Goal: Task Accomplishment & Management: Manage account settings

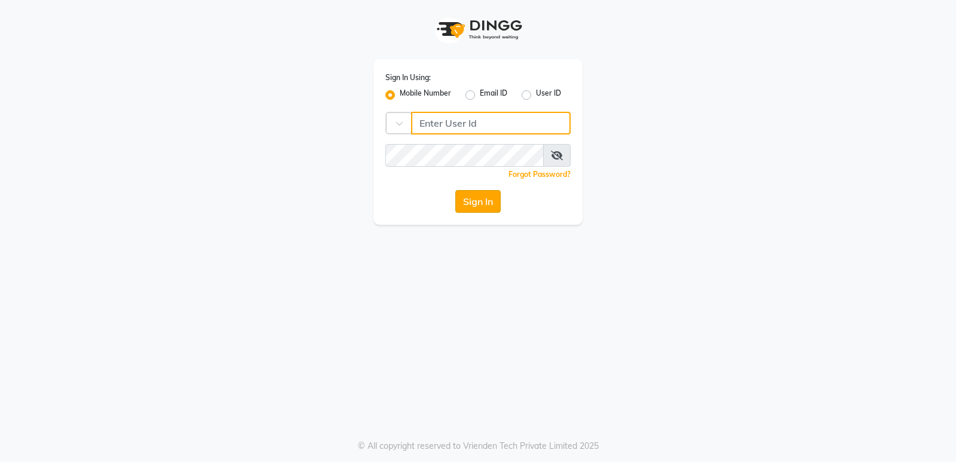
type input "7888039666"
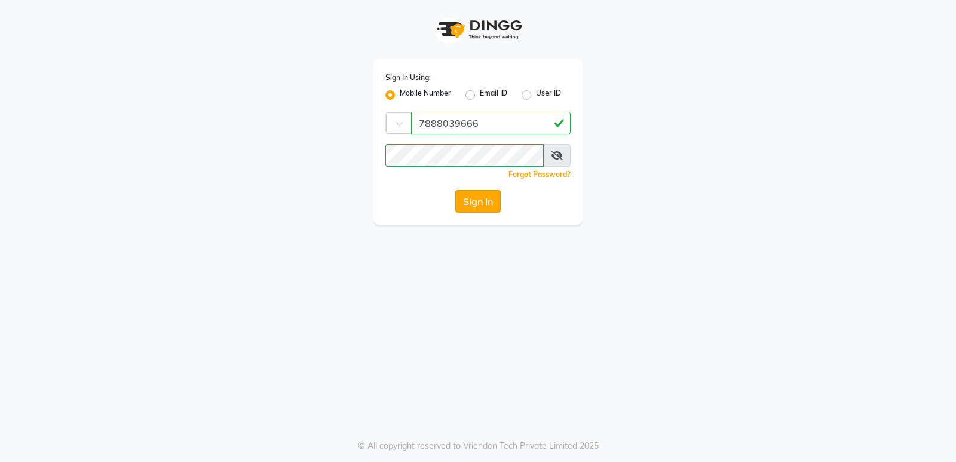
click at [481, 198] on button "Sign In" at bounding box center [477, 201] width 45 height 23
click at [490, 201] on button "Sign In" at bounding box center [477, 201] width 45 height 23
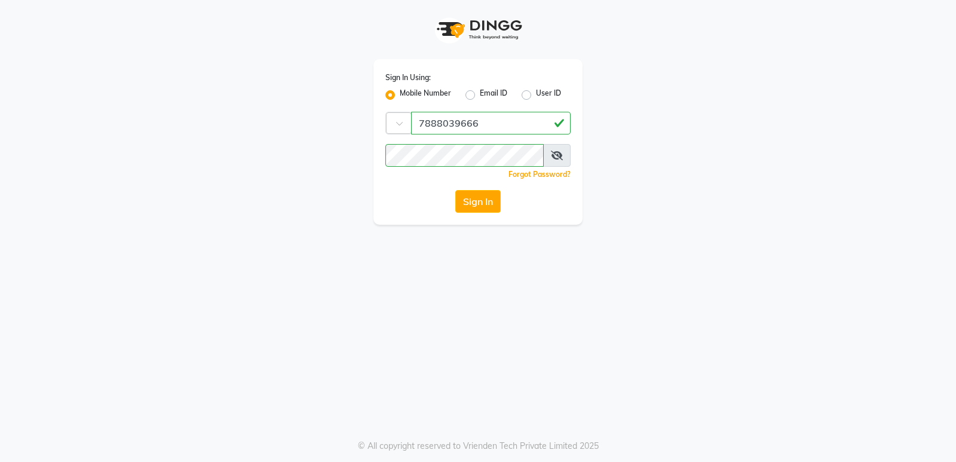
click at [558, 155] on icon at bounding box center [557, 156] width 12 height 10
click at [477, 207] on button "Sign In" at bounding box center [477, 201] width 45 height 23
click at [472, 194] on button "Sign In" at bounding box center [477, 201] width 45 height 23
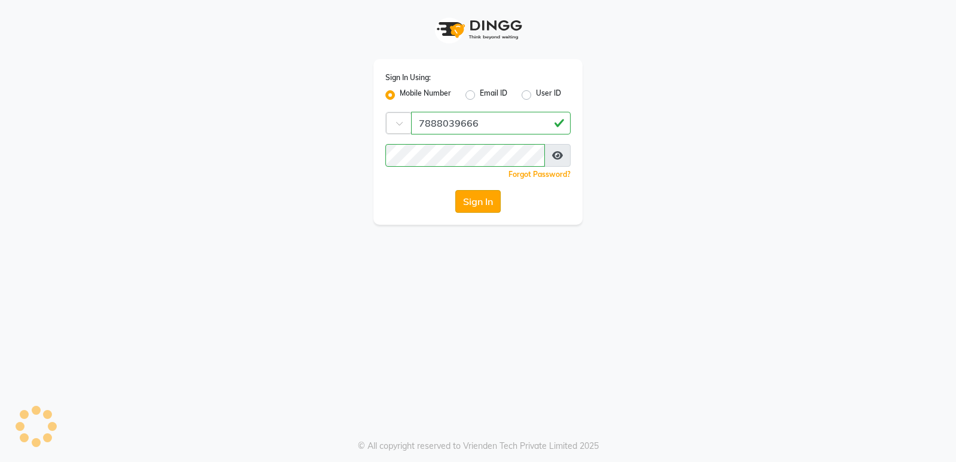
click at [472, 194] on button "Sign In" at bounding box center [477, 201] width 45 height 23
click at [473, 194] on button "Sign In" at bounding box center [477, 201] width 45 height 23
click at [474, 194] on button "Sign In" at bounding box center [477, 201] width 45 height 23
click at [475, 194] on button "Sign In" at bounding box center [477, 201] width 45 height 23
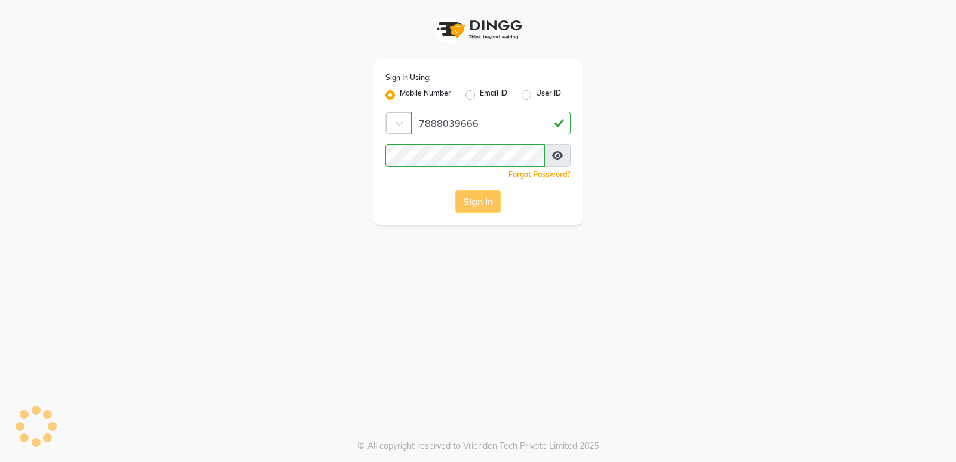
click at [475, 194] on button "Sign In" at bounding box center [477, 201] width 45 height 23
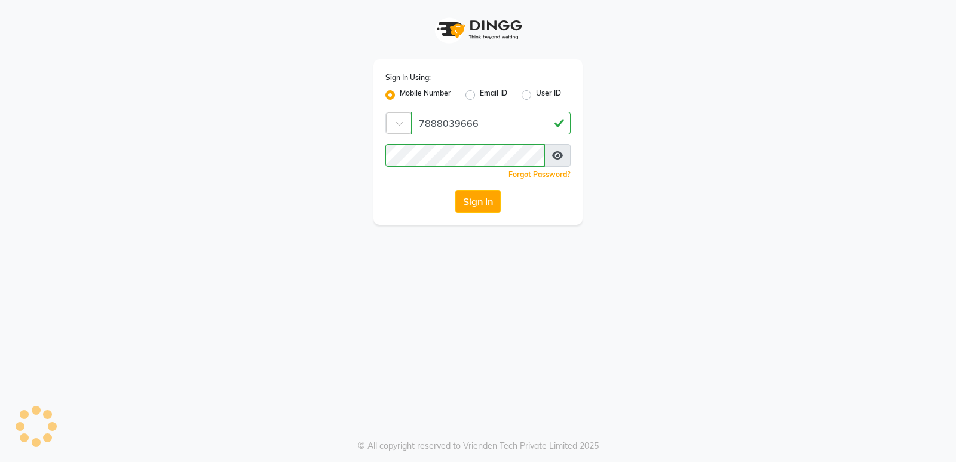
click at [475, 194] on button "Sign In" at bounding box center [477, 201] width 45 height 23
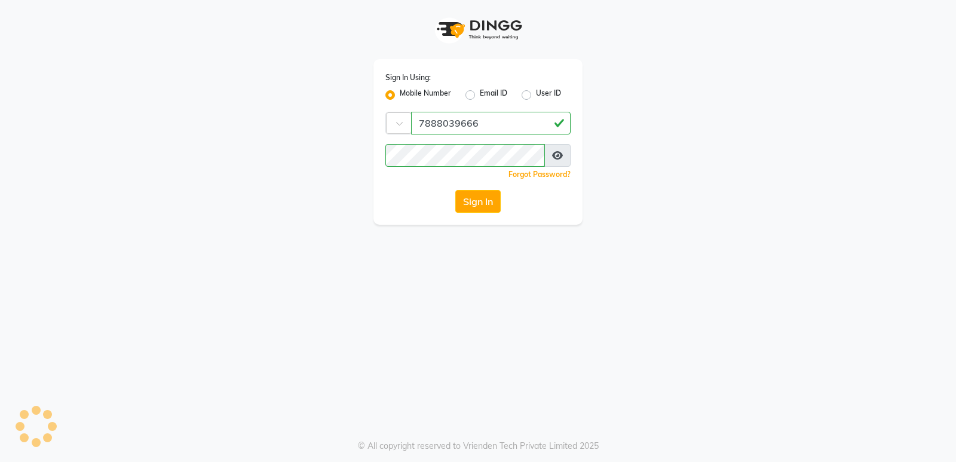
click at [475, 194] on button "Sign In" at bounding box center [477, 201] width 45 height 23
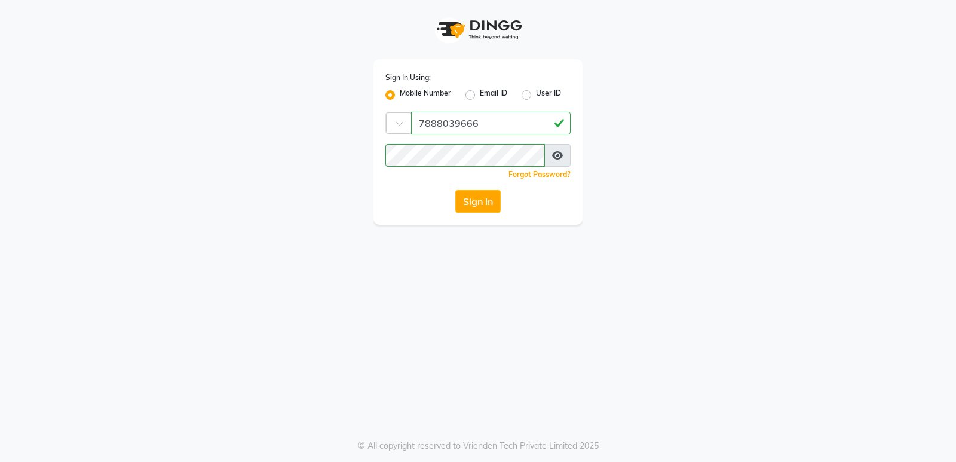
click at [475, 194] on button "Sign In" at bounding box center [477, 201] width 45 height 23
click at [477, 194] on button "Sign In" at bounding box center [477, 201] width 45 height 23
click at [477, 195] on button "Sign In" at bounding box center [477, 201] width 45 height 23
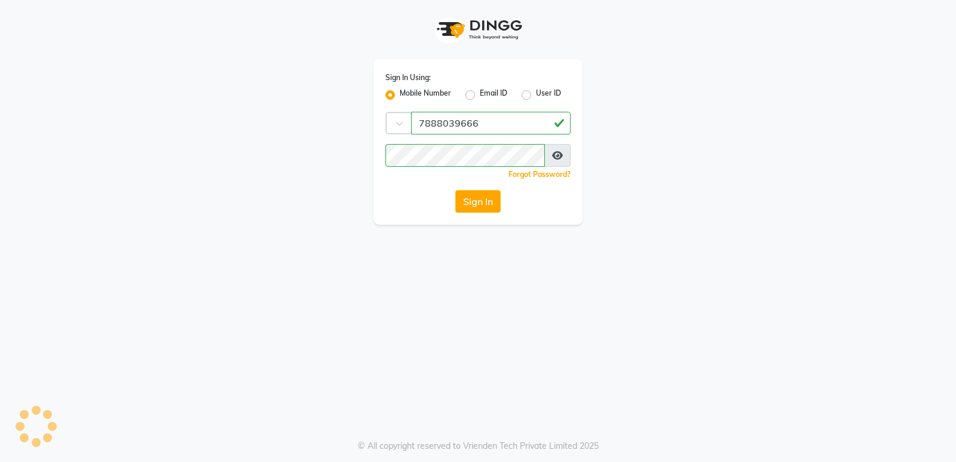
click at [477, 195] on button "Sign In" at bounding box center [477, 201] width 45 height 23
click at [480, 199] on button "Sign In" at bounding box center [477, 201] width 45 height 23
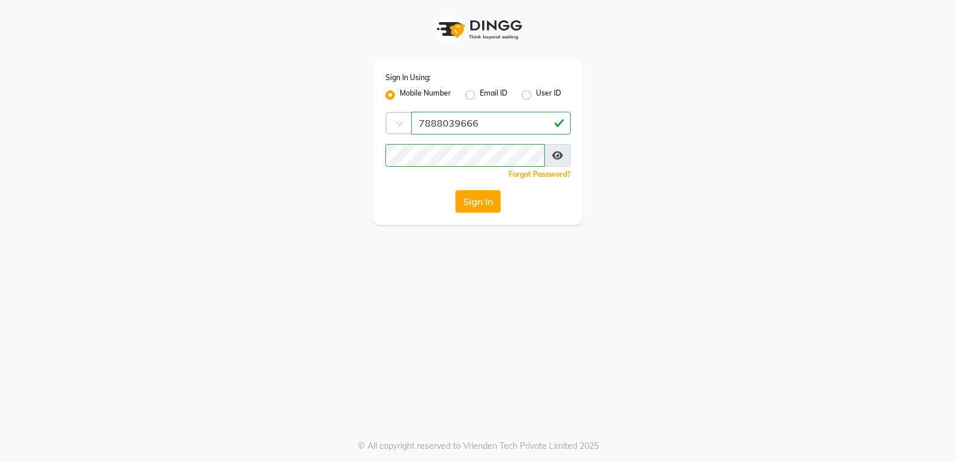
click at [480, 199] on button "Sign In" at bounding box center [477, 201] width 45 height 23
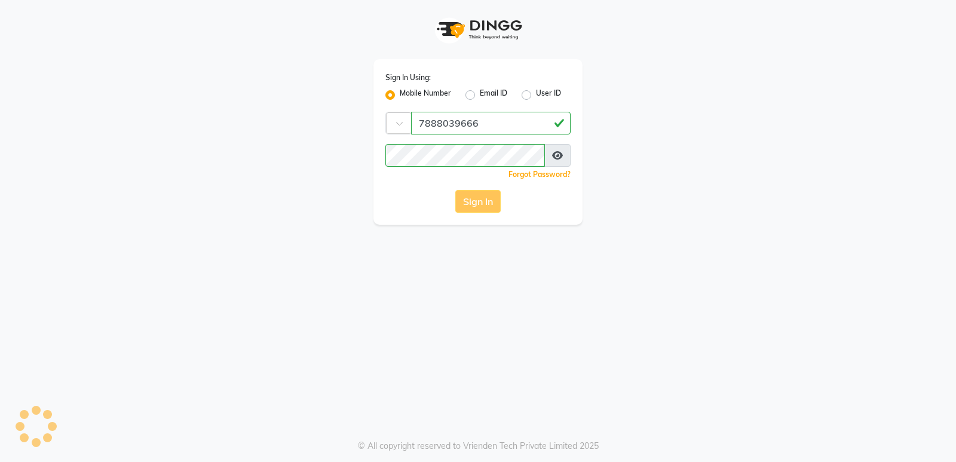
click at [480, 199] on button "Sign In" at bounding box center [477, 201] width 45 height 23
click at [482, 197] on button "Sign In" at bounding box center [477, 201] width 45 height 23
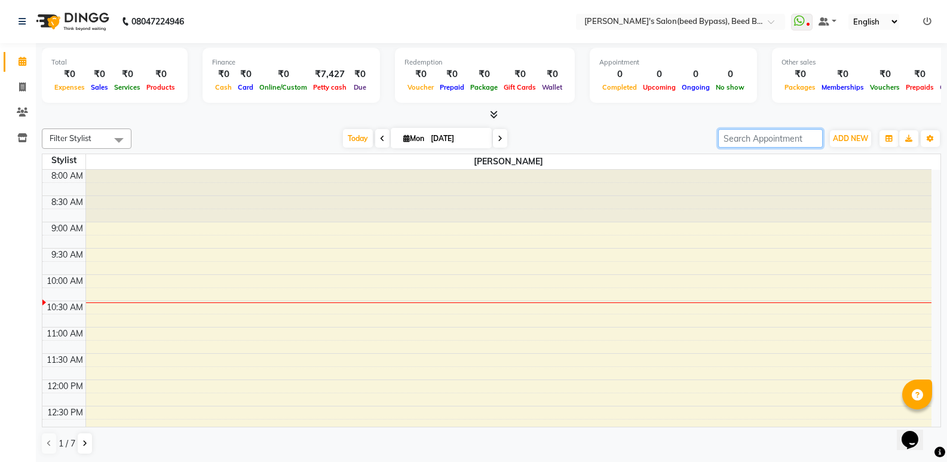
click at [783, 142] on input "search" at bounding box center [770, 138] width 105 height 19
click at [96, 138] on span "Filter Stylist" at bounding box center [87, 138] width 90 height 20
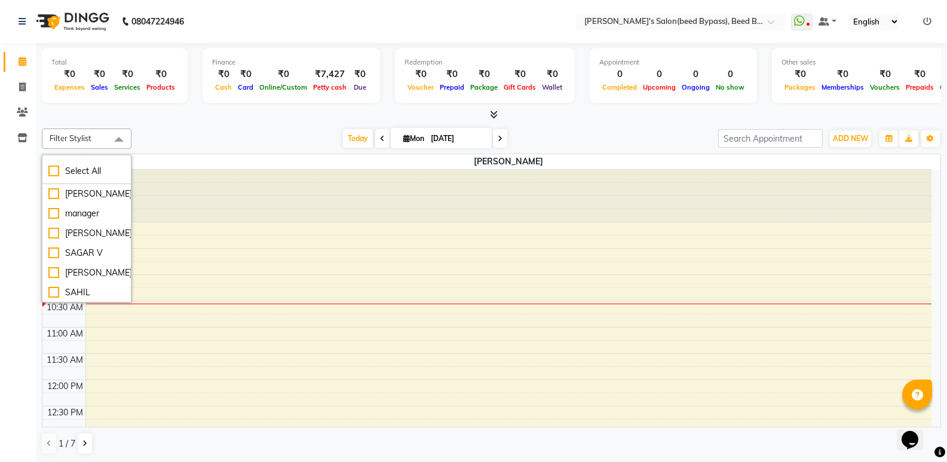
click at [101, 138] on span "Filter Stylist" at bounding box center [87, 138] width 90 height 20
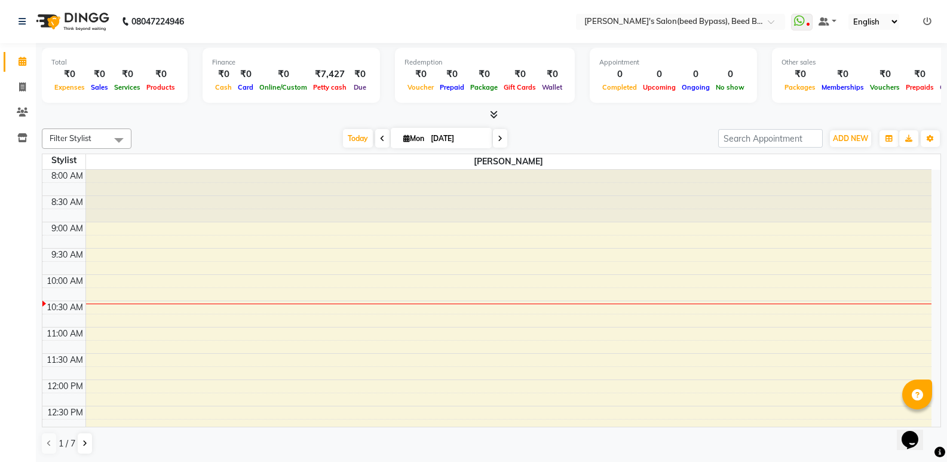
click at [101, 138] on span "Filter Stylist" at bounding box center [87, 138] width 90 height 20
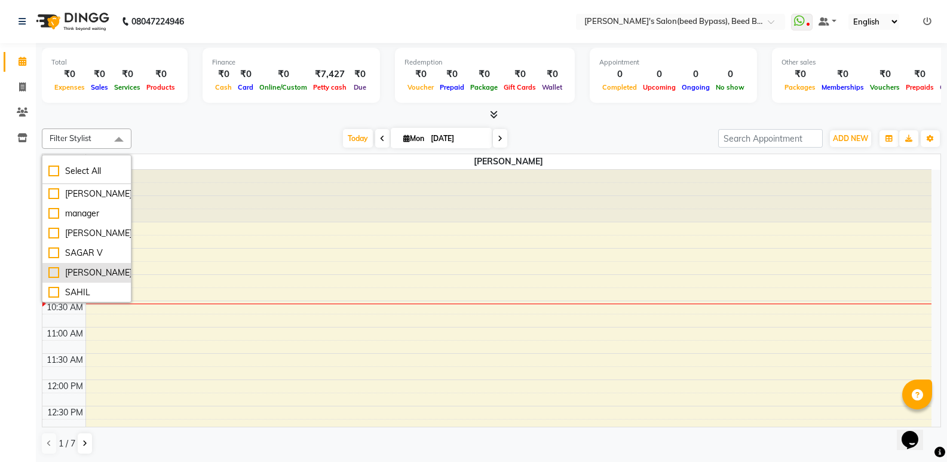
click at [101, 279] on div "[PERSON_NAME]" at bounding box center [86, 272] width 76 height 13
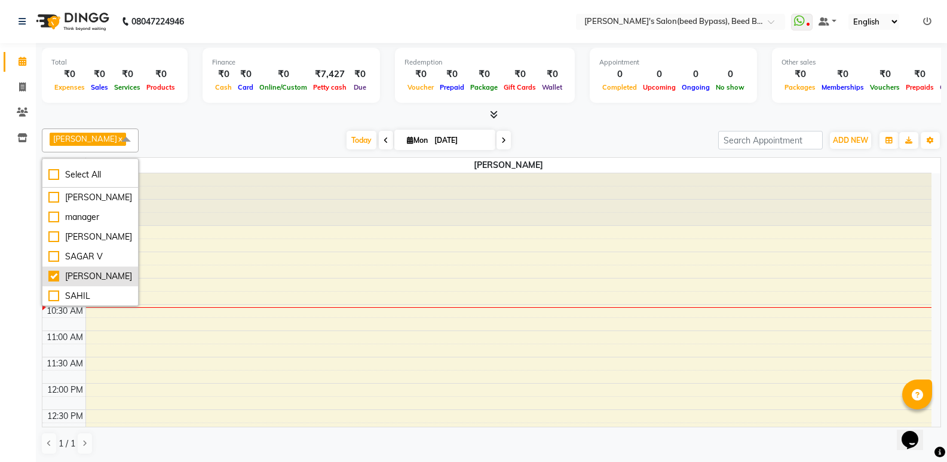
click at [101, 283] on div "[PERSON_NAME]" at bounding box center [90, 276] width 84 height 13
checkbox input "false"
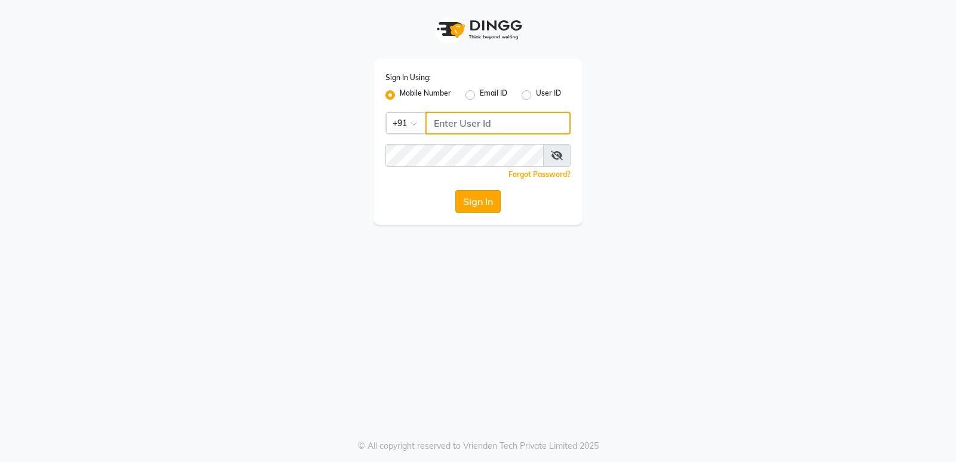
type input "7888039666"
click at [468, 202] on button "Sign In" at bounding box center [477, 201] width 45 height 23
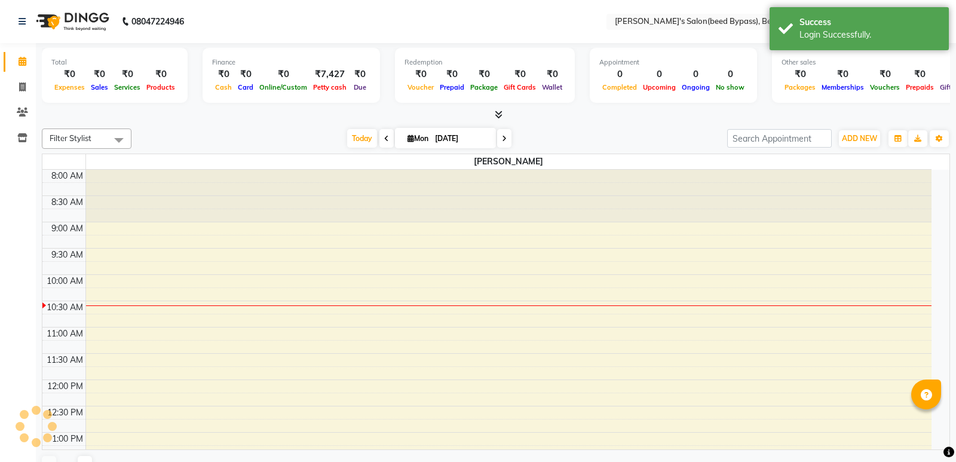
select select "en"
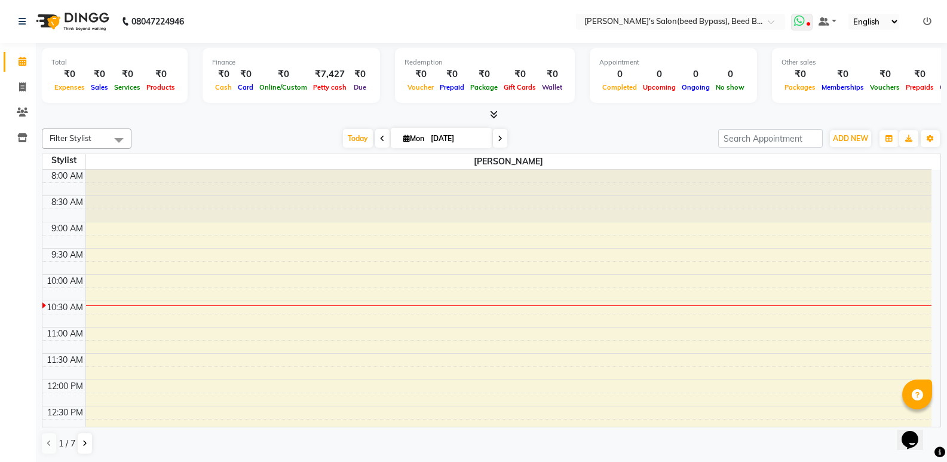
click at [802, 23] on icon at bounding box center [799, 21] width 11 height 12
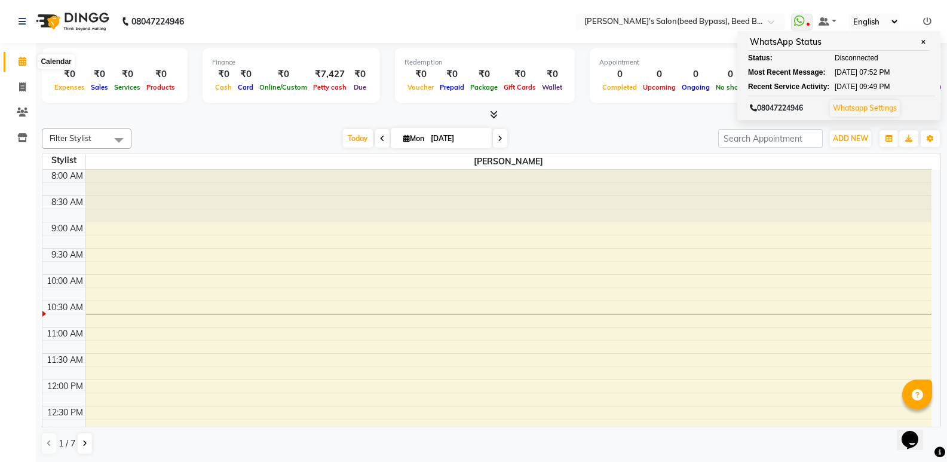
click at [20, 63] on icon at bounding box center [23, 61] width 8 height 9
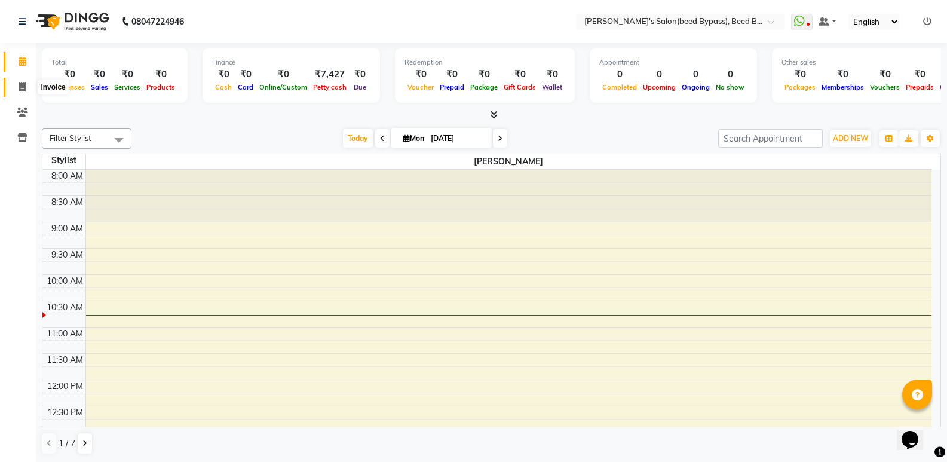
drag, startPoint x: 29, startPoint y: 87, endPoint x: 37, endPoint y: 95, distance: 11.0
click at [30, 87] on span at bounding box center [22, 88] width 21 height 14
select select "service"
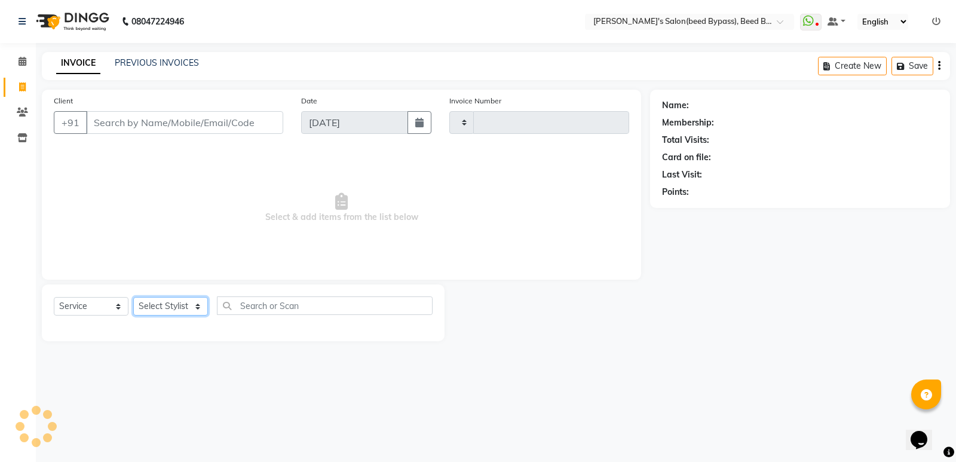
type input "2373"
click at [188, 303] on select "Select Stylist" at bounding box center [170, 306] width 75 height 19
select select "4176"
select select "83208"
click at [133, 297] on select "Select Stylist [PERSON_NAME] manager [PERSON_NAME] V sagar [PERSON_NAME] [PERSO…" at bounding box center [170, 306] width 75 height 19
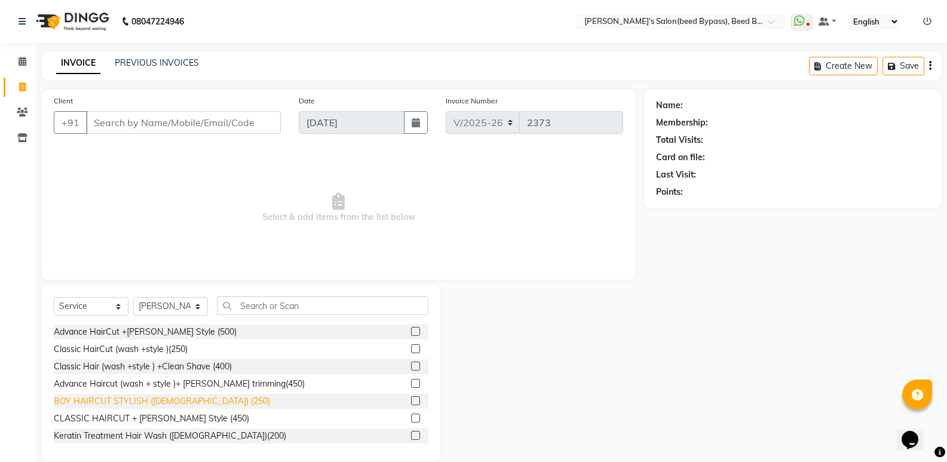
click at [164, 399] on div "BOY HAIRCUT STYLISH ([DEMOGRAPHIC_DATA]) (250)" at bounding box center [162, 401] width 216 height 13
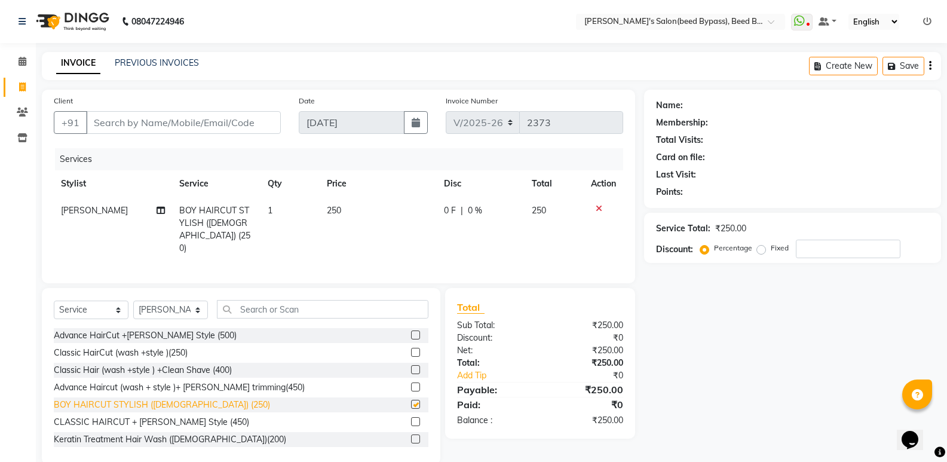
checkbox input "false"
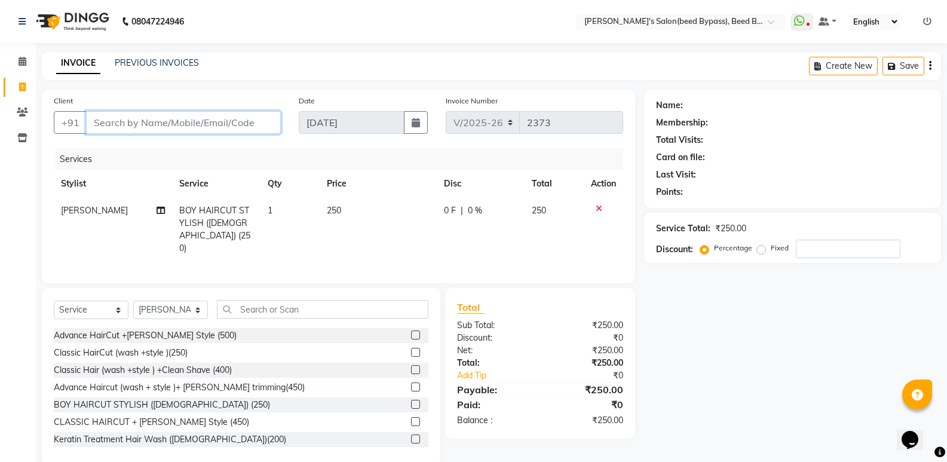
drag, startPoint x: 217, startPoint y: 114, endPoint x: 216, endPoint y: 131, distance: 16.8
click at [216, 128] on input "Client" at bounding box center [183, 122] width 195 height 23
type input "k"
type input "0"
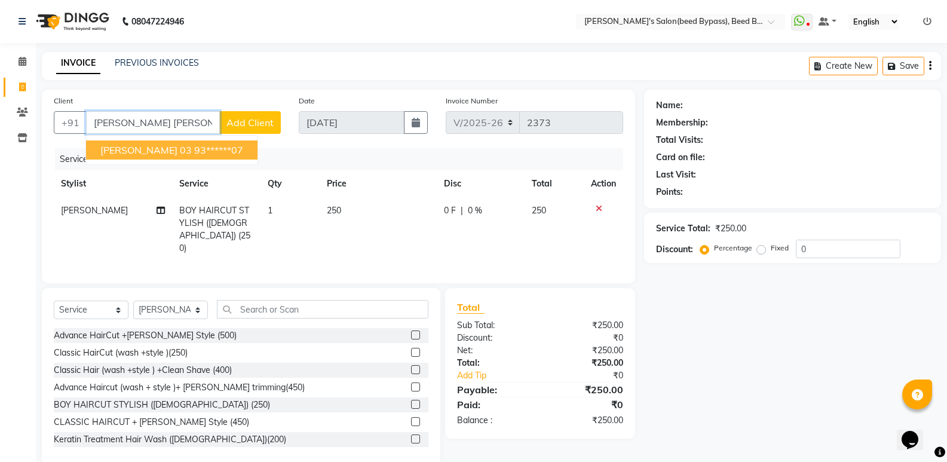
click at [219, 145] on ngb-highlight "93******07" at bounding box center [218, 150] width 49 height 12
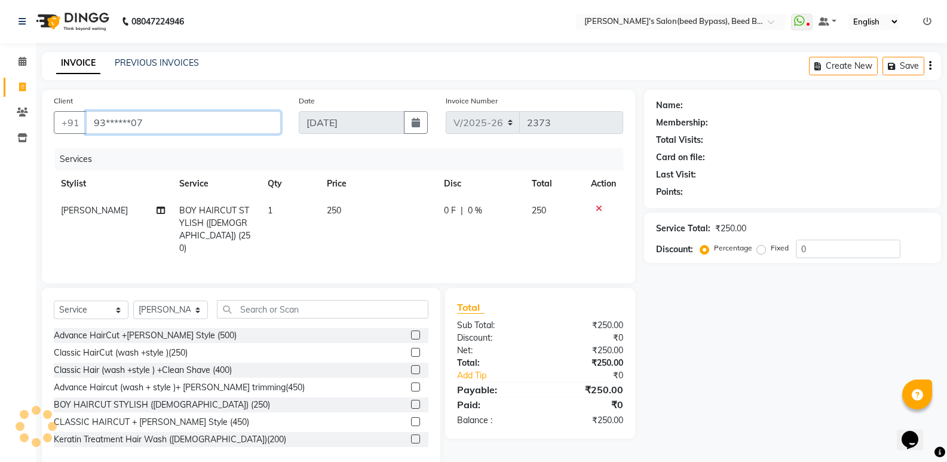
type input "93******07"
select select "1: Object"
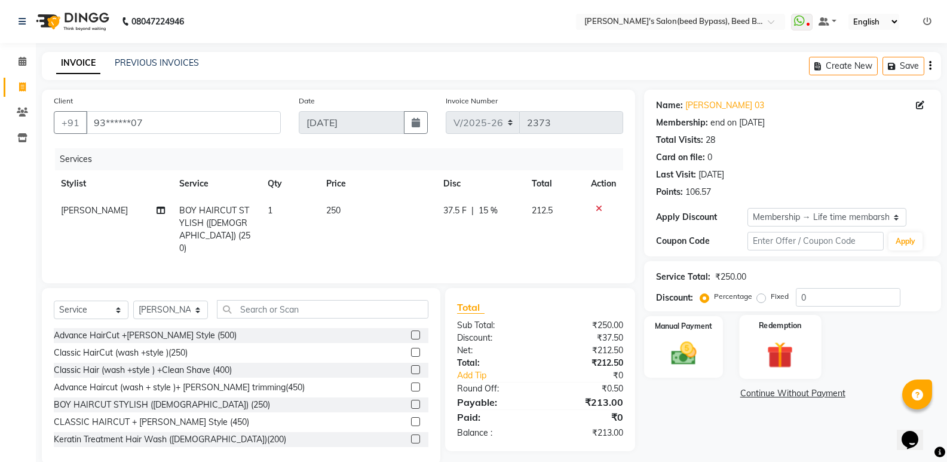
type input "15"
click at [683, 361] on img at bounding box center [683, 353] width 42 height 30
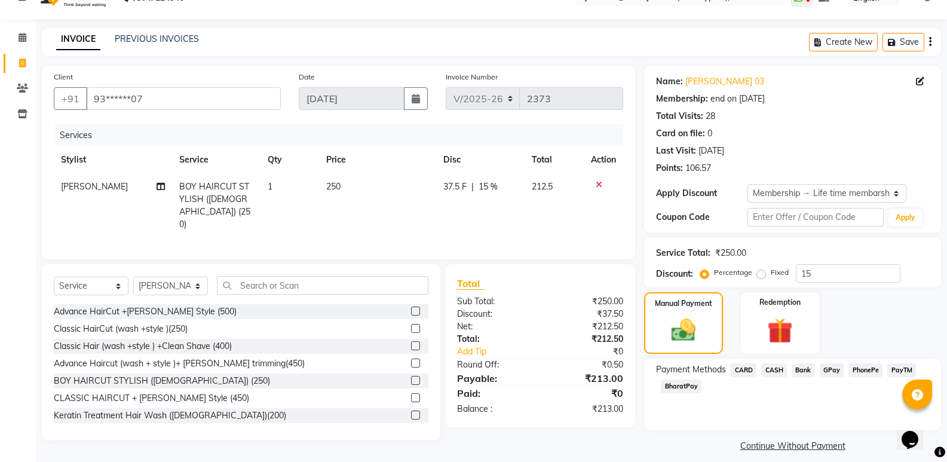
scroll to position [35, 0]
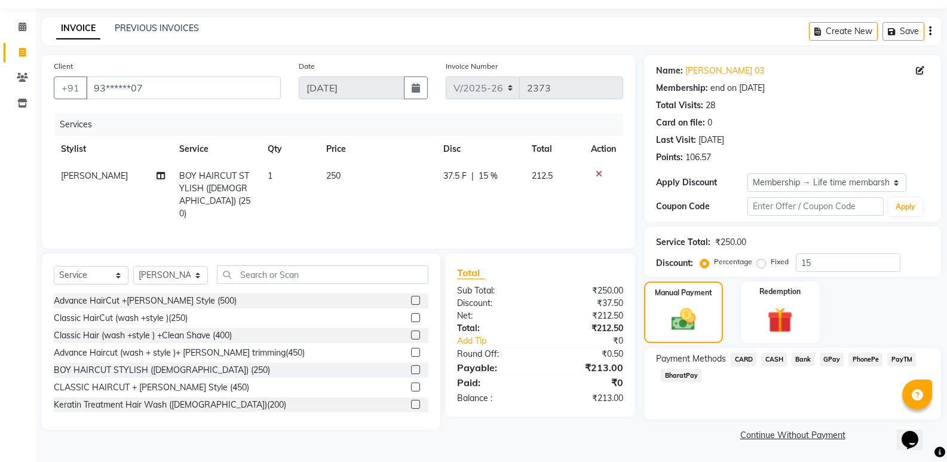
click at [783, 437] on link "Continue Without Payment" at bounding box center [792, 435] width 292 height 13
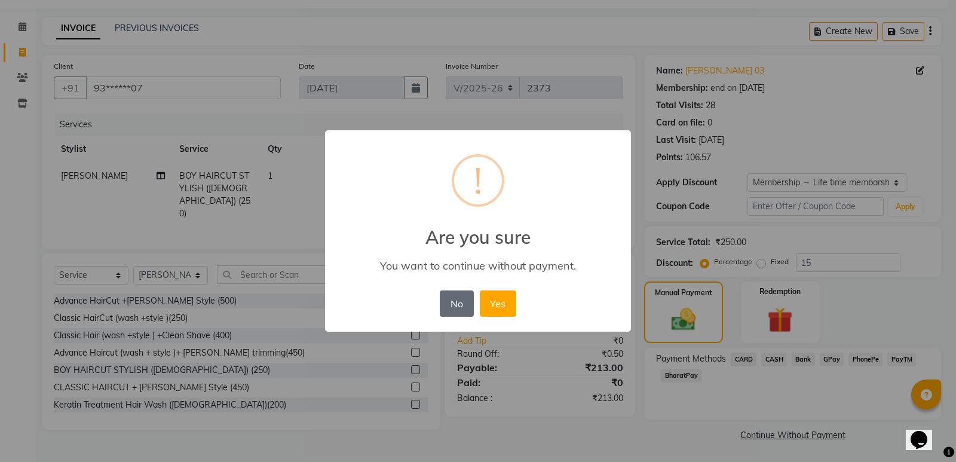
click at [459, 304] on button "No" at bounding box center [456, 303] width 33 height 26
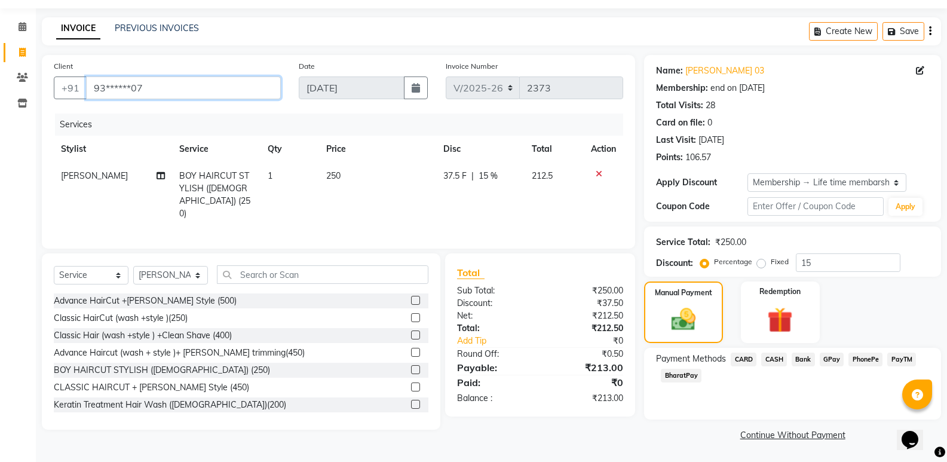
click at [177, 90] on input "93******07" at bounding box center [183, 87] width 195 height 23
type input "9"
type input "0"
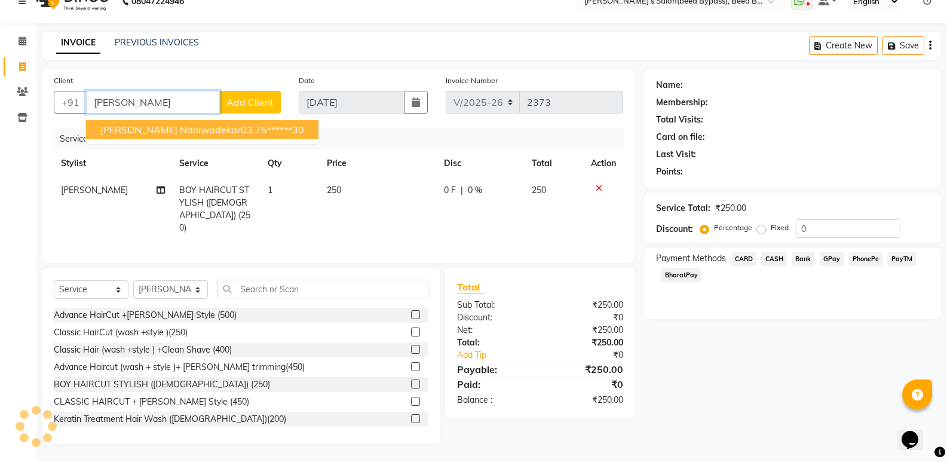
scroll to position [17, 0]
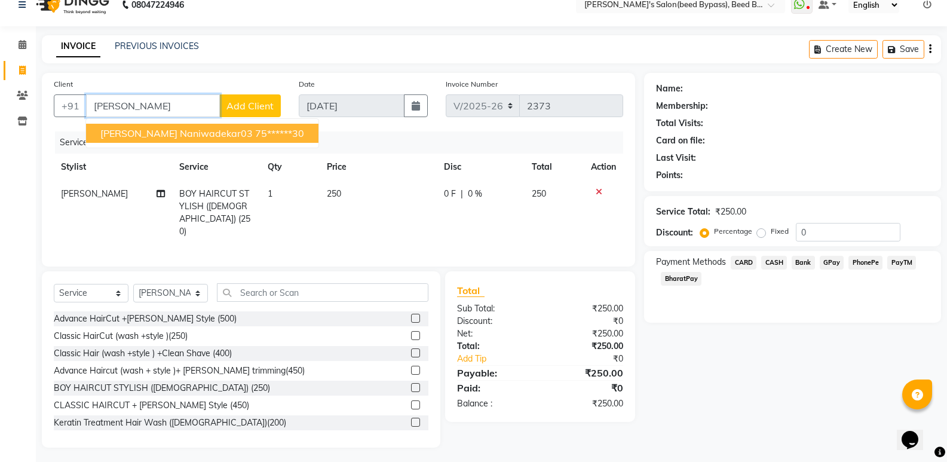
click at [257, 125] on button "[PERSON_NAME] naniwadekar03 75******30" at bounding box center [202, 133] width 232 height 19
type input "75******30"
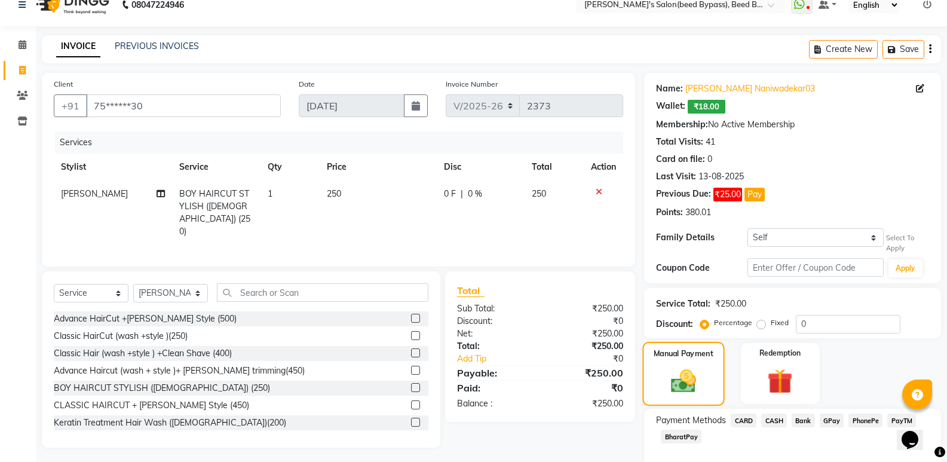
click at [686, 388] on img at bounding box center [683, 380] width 41 height 29
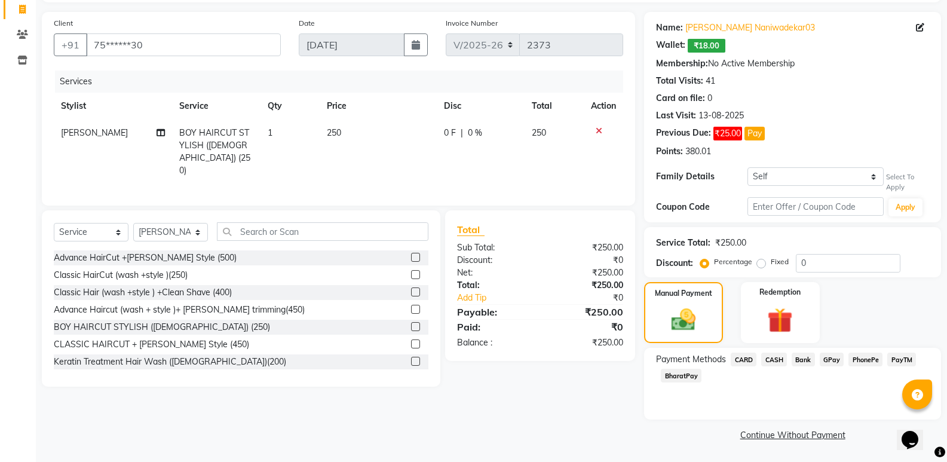
click at [818, 438] on link "Continue Without Payment" at bounding box center [792, 435] width 292 height 13
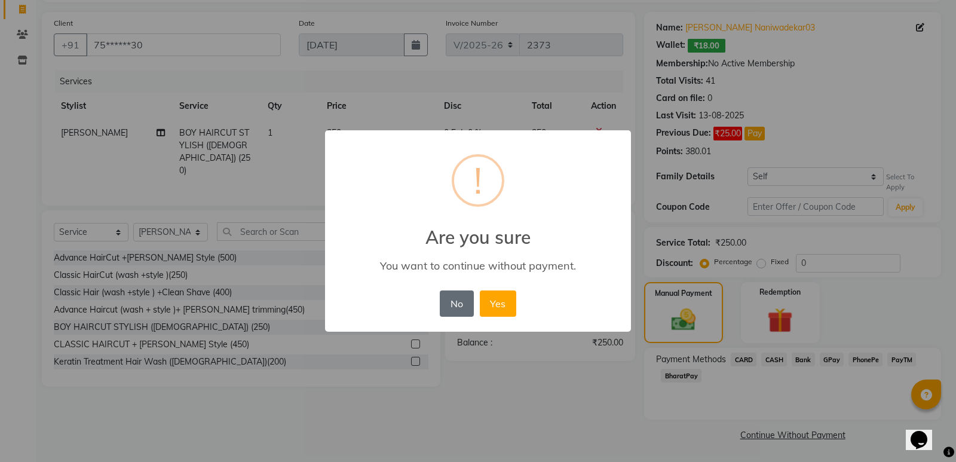
click at [462, 306] on button "No" at bounding box center [456, 303] width 33 height 26
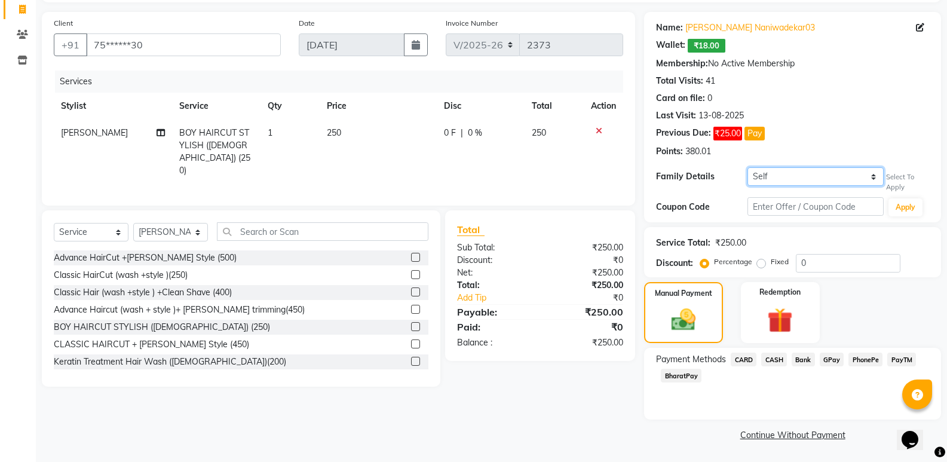
click at [775, 180] on select "Self [PERSON_NAME] 03" at bounding box center [815, 176] width 136 height 19
select select "869688"
click at [747, 167] on select "Self [PERSON_NAME] 03" at bounding box center [815, 176] width 136 height 19
select select "1: Object"
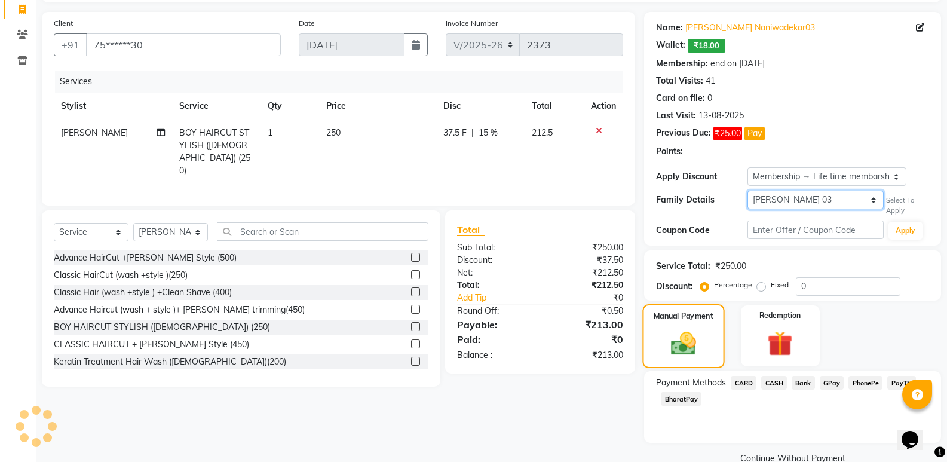
type input "15"
click at [799, 458] on link "Continue Without Payment" at bounding box center [792, 458] width 292 height 13
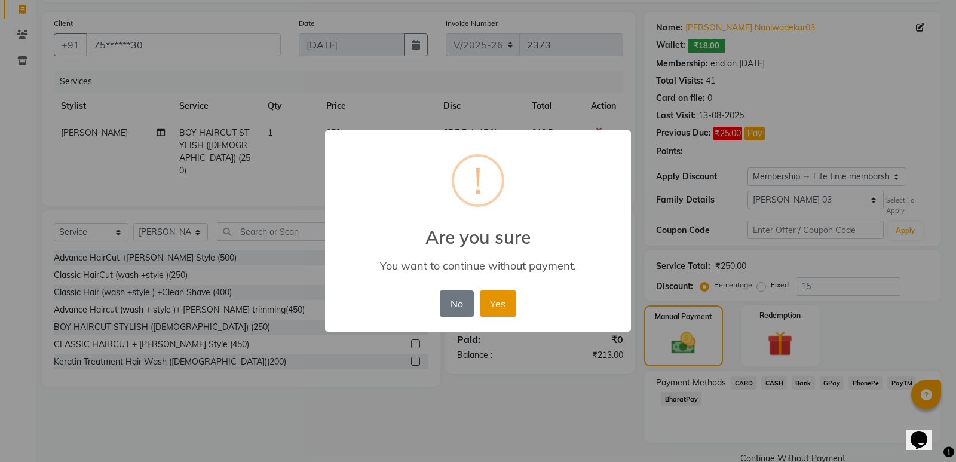
click at [499, 303] on button "Yes" at bounding box center [498, 303] width 36 height 26
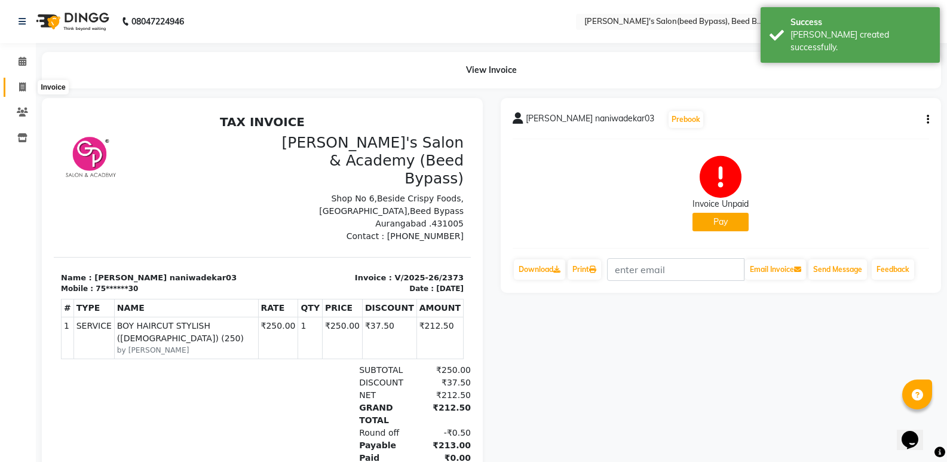
click at [22, 88] on icon at bounding box center [22, 86] width 7 height 9
select select "service"
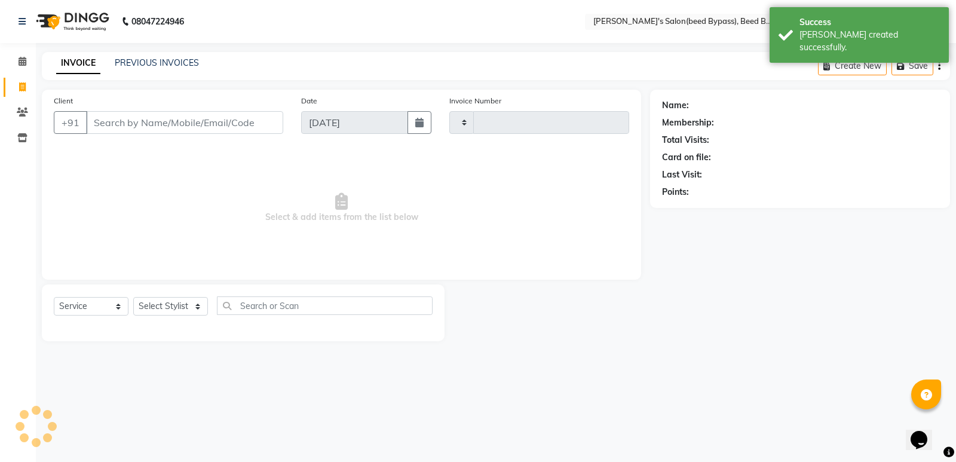
type input "2374"
select select "4176"
click at [147, 66] on link "PREVIOUS INVOICES" at bounding box center [157, 62] width 84 height 11
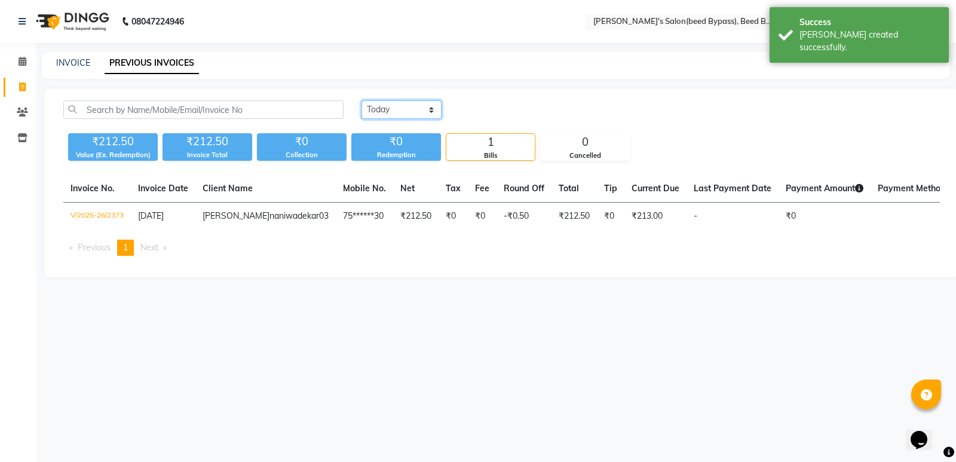
click at [430, 110] on select "[DATE] [DATE] Custom Range" at bounding box center [401, 109] width 80 height 19
select select "[DATE]"
click at [361, 100] on select "[DATE] [DATE] Custom Range" at bounding box center [401, 109] width 80 height 19
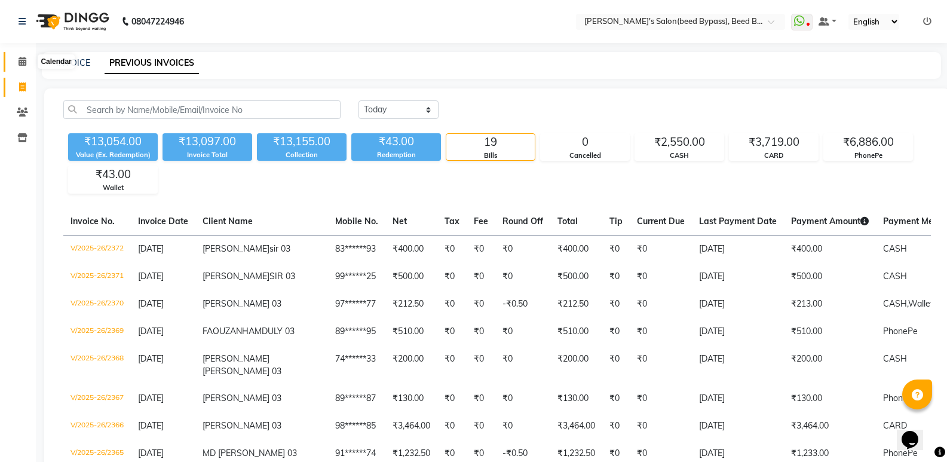
click at [20, 63] on icon at bounding box center [23, 61] width 8 height 9
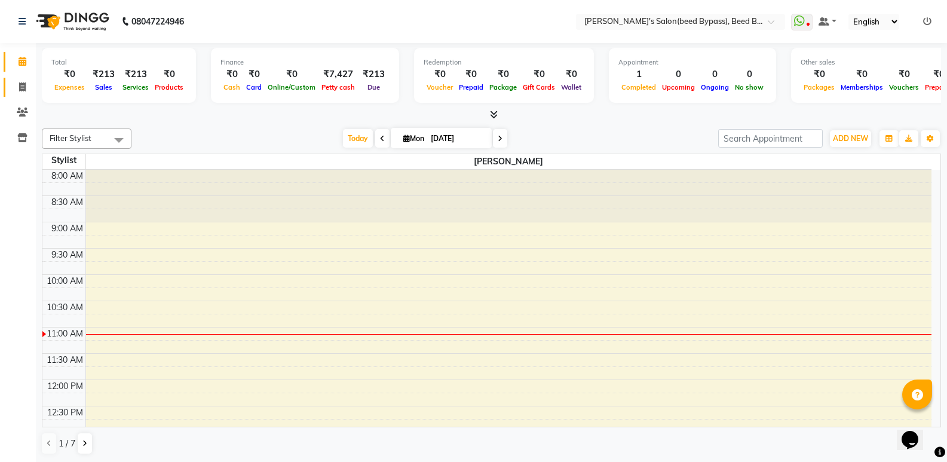
click at [33, 85] on body "08047224946 Select Location × Girja's Salon(beed Bypass), Beed Bypass WhatsApp …" at bounding box center [473, 231] width 947 height 462
click at [22, 89] on icon at bounding box center [22, 86] width 7 height 9
select select "service"
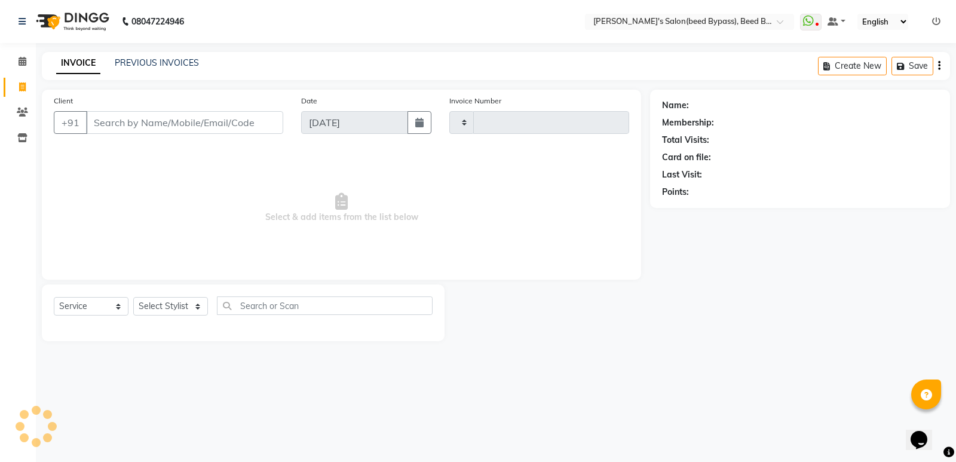
type input "2374"
select select "4176"
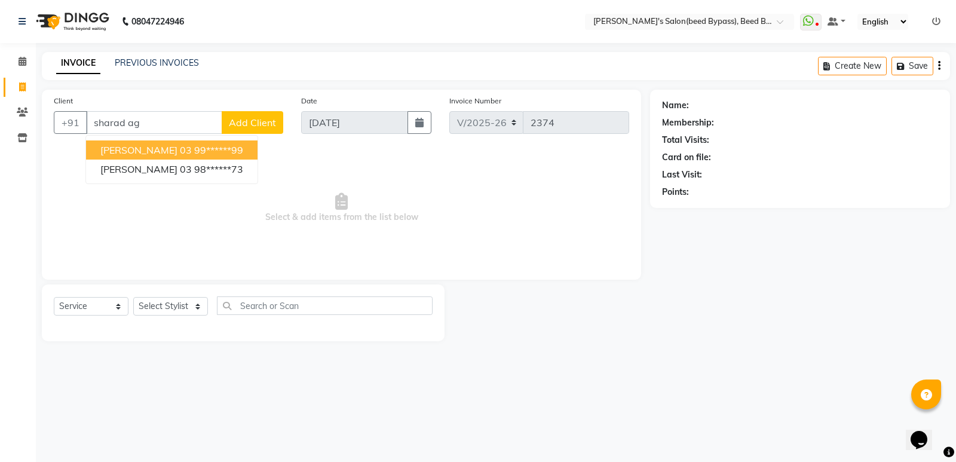
click at [162, 149] on span "[PERSON_NAME] 03" at bounding box center [145, 150] width 91 height 12
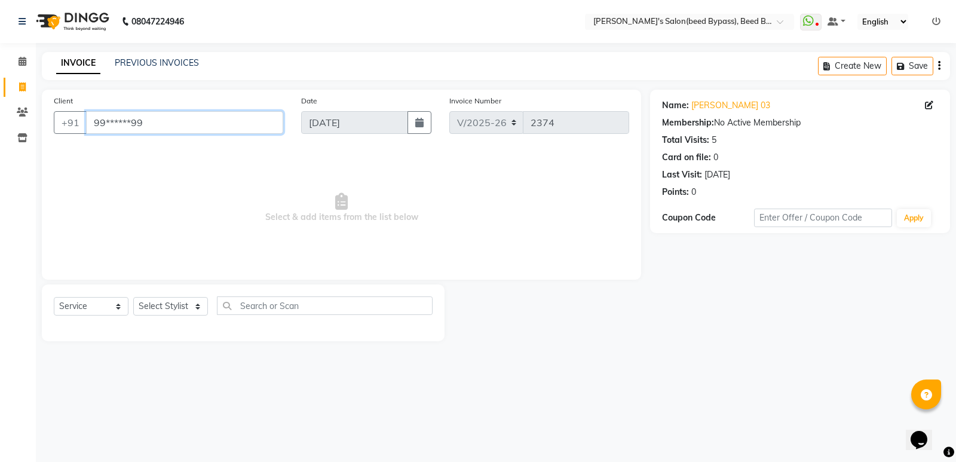
click at [164, 124] on input "99******99" at bounding box center [184, 122] width 197 height 23
type input "9"
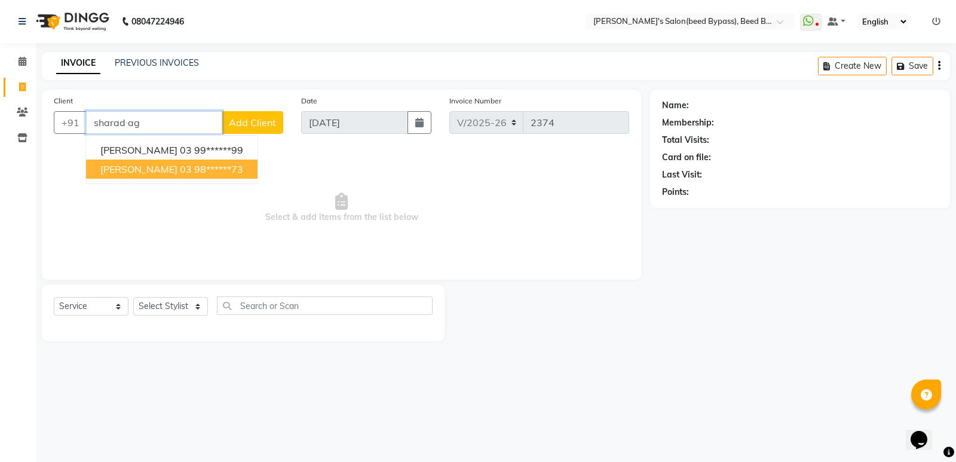
click at [214, 168] on ngb-highlight "98******73" at bounding box center [218, 169] width 49 height 12
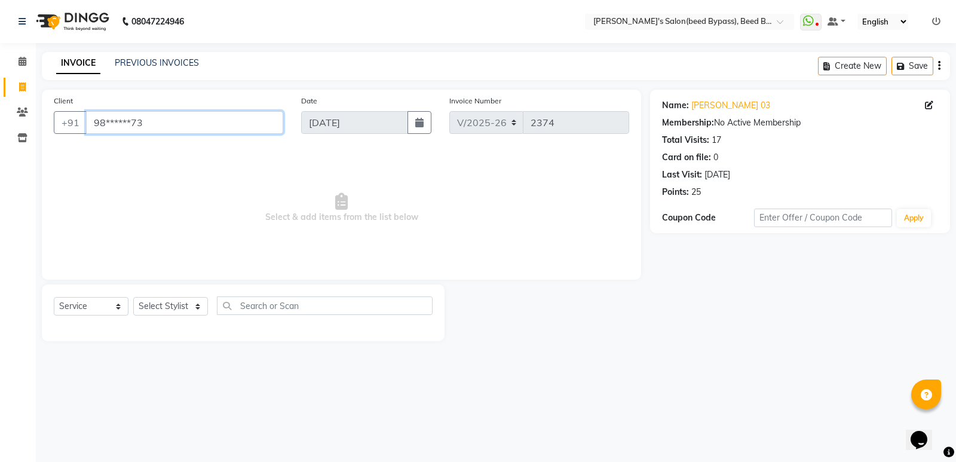
click at [150, 127] on input "98******73" at bounding box center [184, 122] width 197 height 23
type input "9"
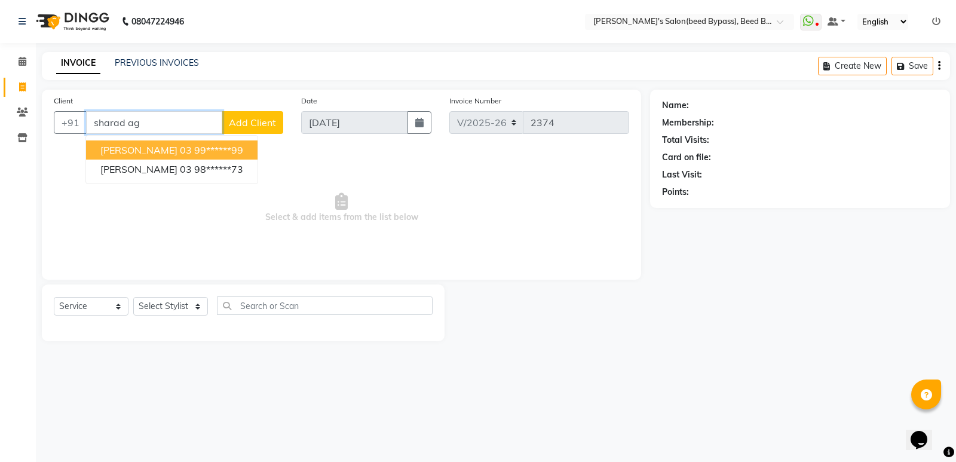
click at [166, 148] on span "[PERSON_NAME] 03" at bounding box center [145, 150] width 91 height 12
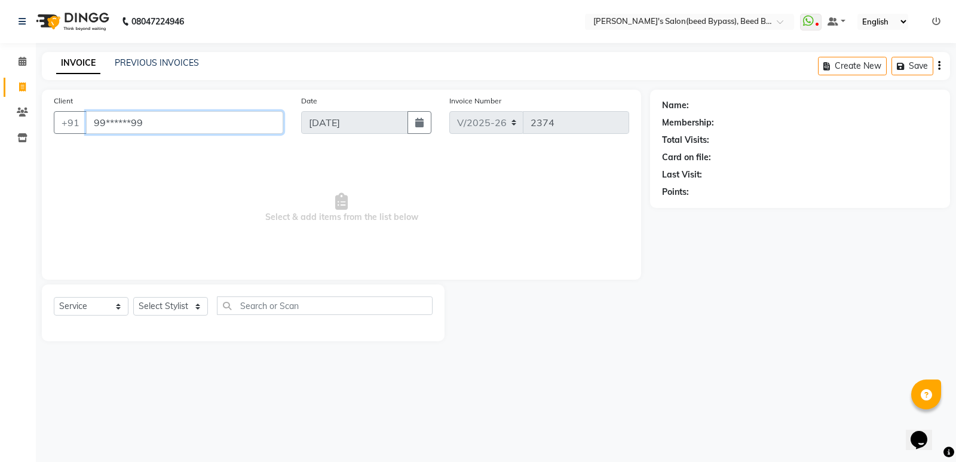
type input "99******99"
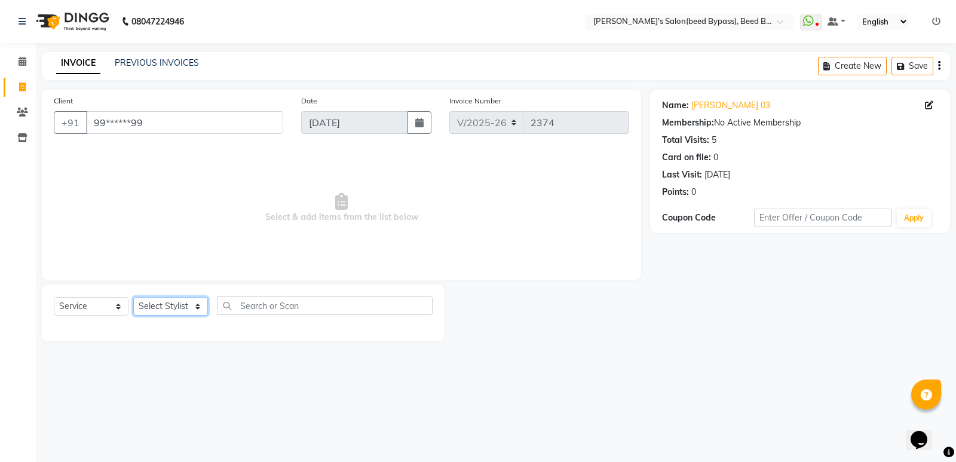
click at [197, 300] on select "Select Stylist [PERSON_NAME] manager [PERSON_NAME] V sagar [PERSON_NAME] [PERSO…" at bounding box center [170, 306] width 75 height 19
select select "83208"
click at [133, 297] on select "Select Stylist [PERSON_NAME] manager [PERSON_NAME] V sagar [PERSON_NAME] [PERSO…" at bounding box center [170, 306] width 75 height 19
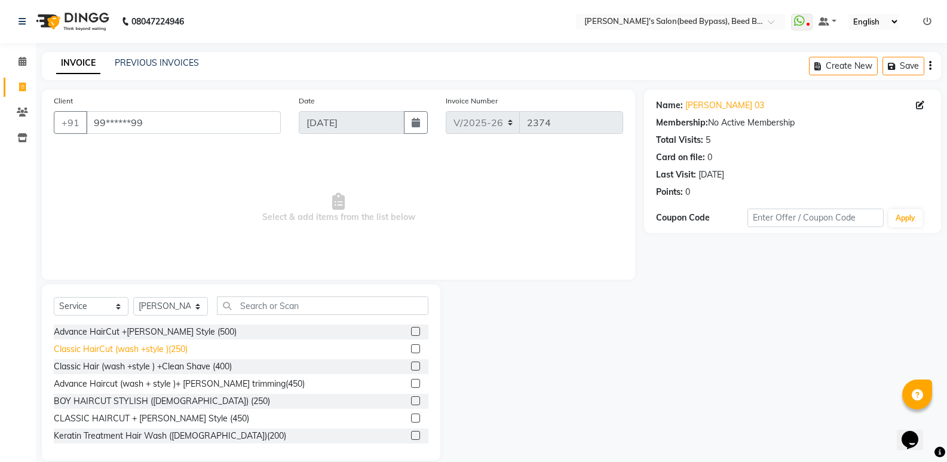
click at [183, 346] on div "Classic HairCut (wash +style )(250)" at bounding box center [121, 349] width 134 height 13
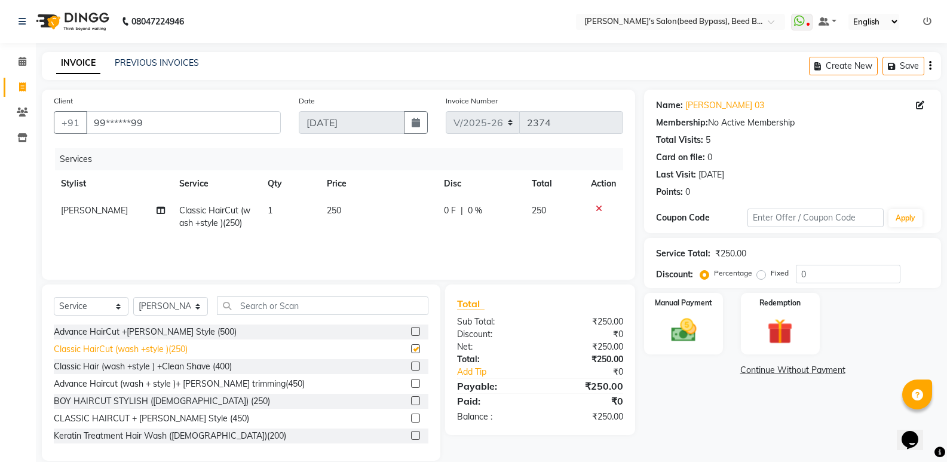
checkbox input "false"
click at [685, 337] on img at bounding box center [683, 330] width 42 height 30
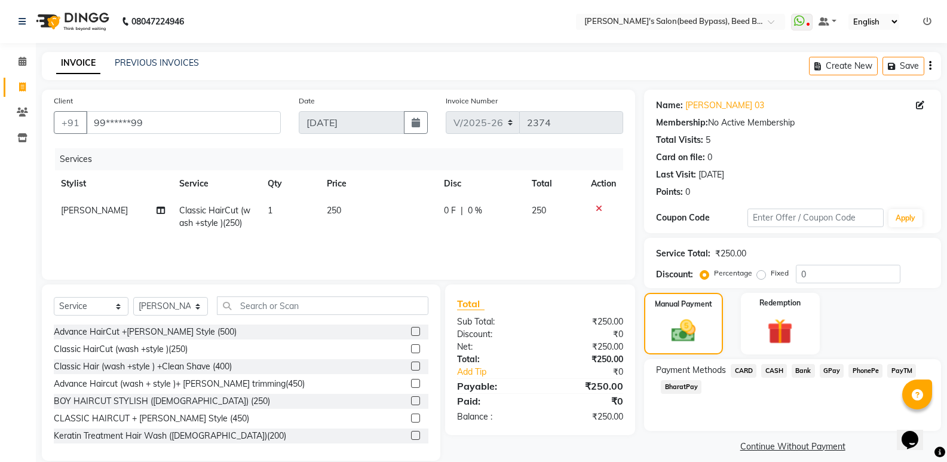
click at [779, 369] on span "CASH" at bounding box center [774, 371] width 26 height 14
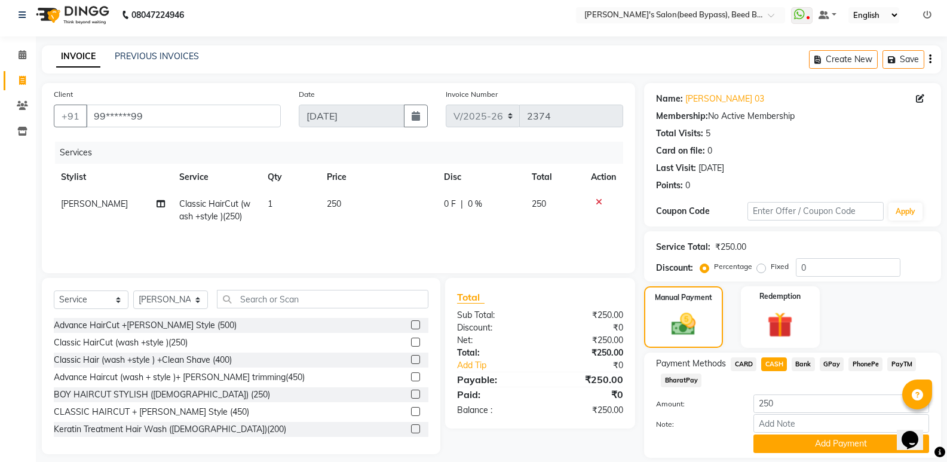
scroll to position [45, 0]
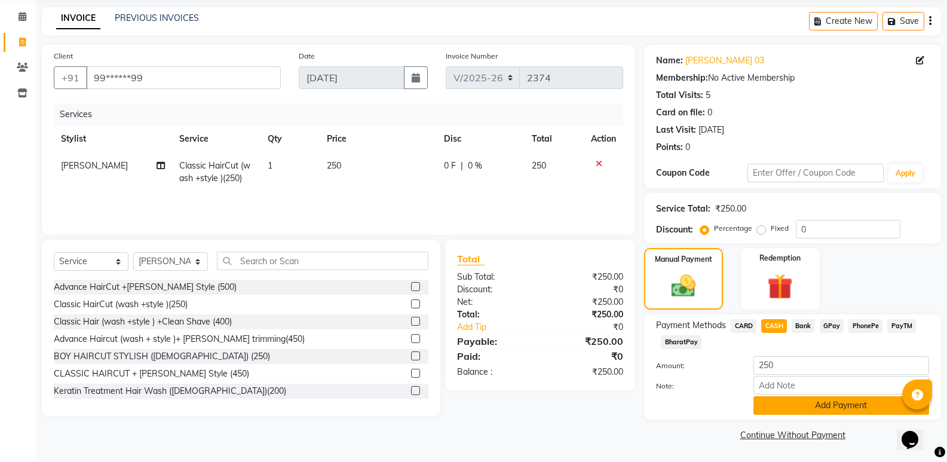
click at [831, 407] on button "Add Payment" at bounding box center [841, 405] width 176 height 19
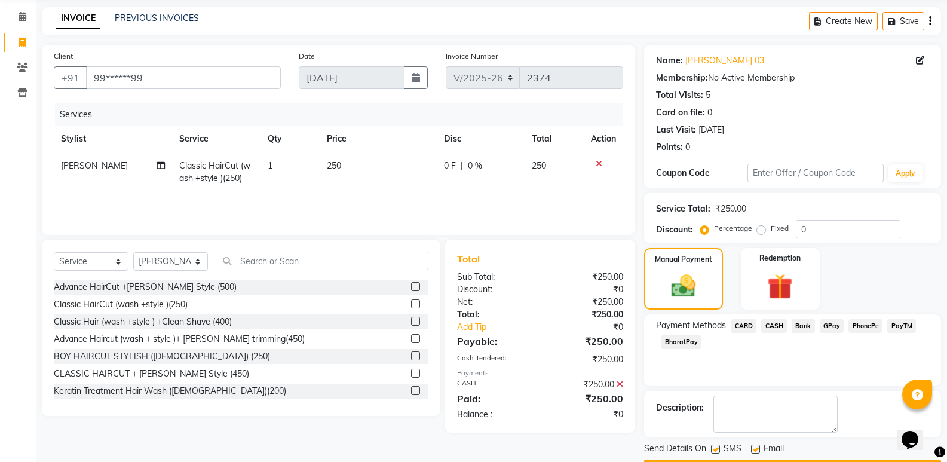
scroll to position [79, 0]
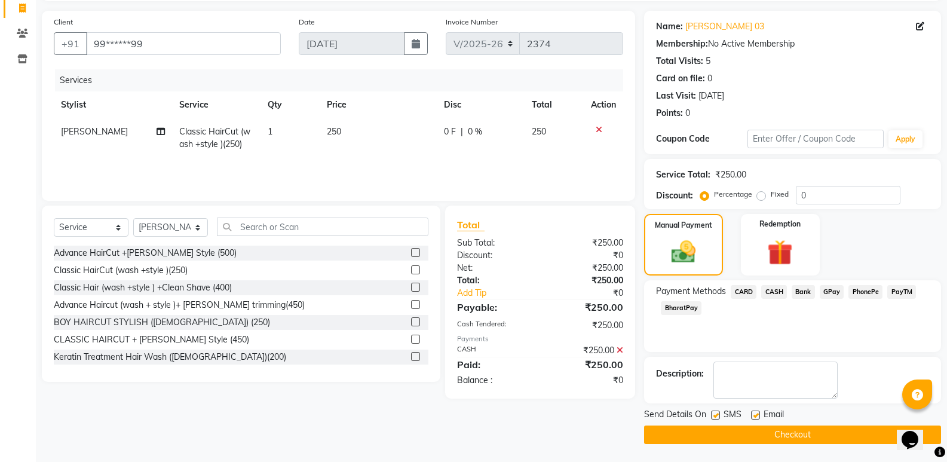
click at [830, 431] on button "Checkout" at bounding box center [792, 434] width 297 height 19
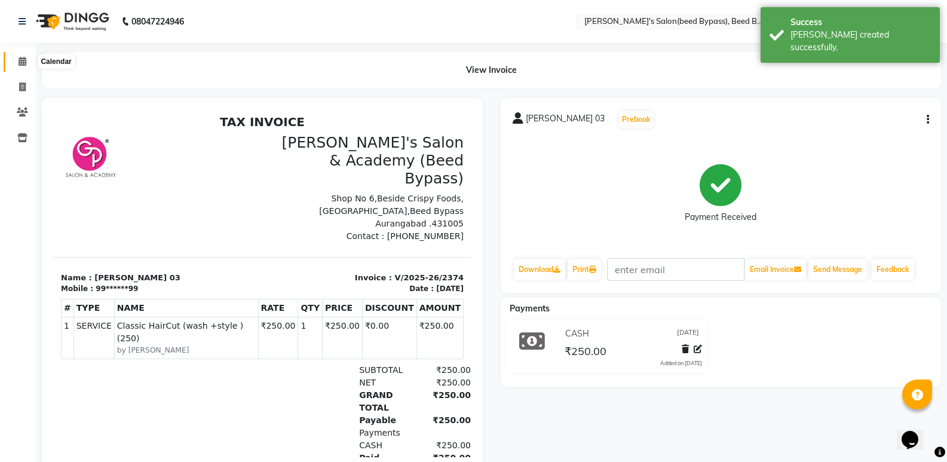
click at [23, 59] on icon at bounding box center [23, 61] width 8 height 9
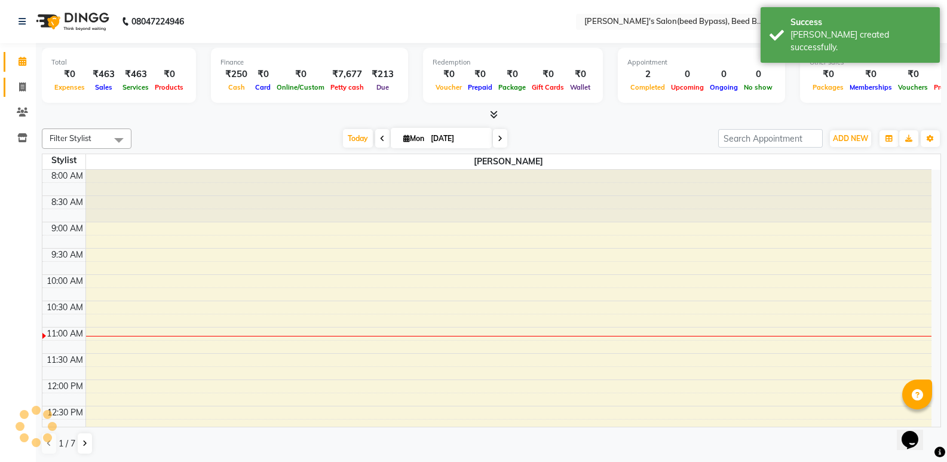
scroll to position [158, 0]
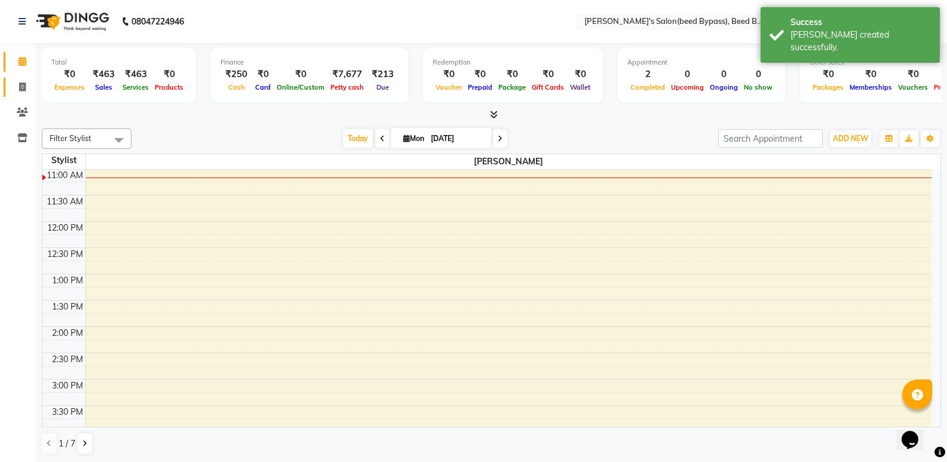
click at [22, 95] on link "Invoice" at bounding box center [18, 88] width 29 height 20
select select "service"
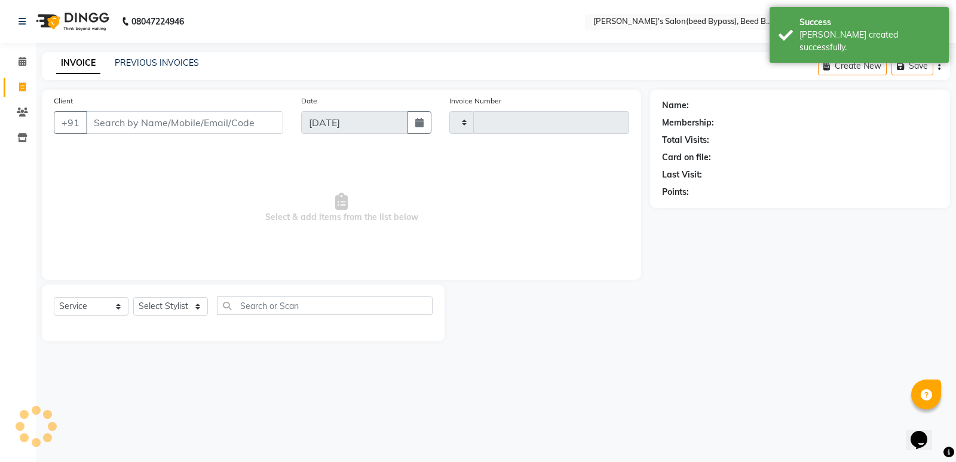
type input "2375"
select select "4176"
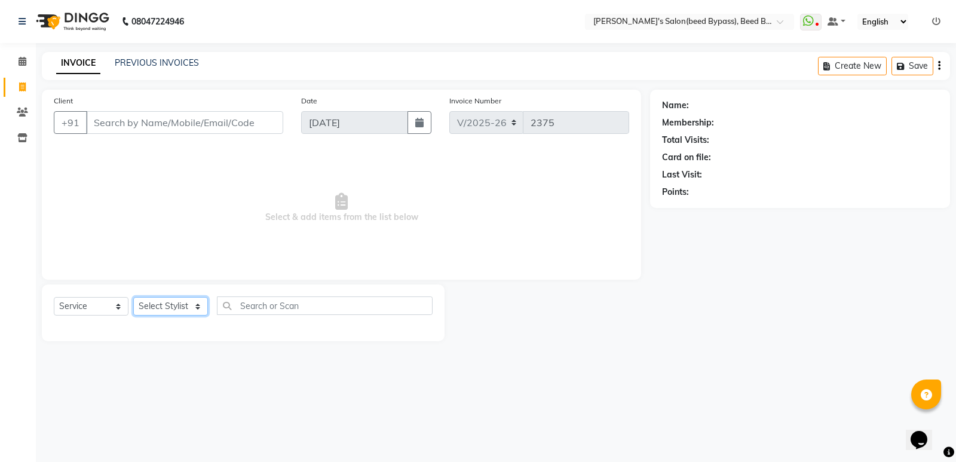
click at [177, 302] on select "Select Stylist [PERSON_NAME] manager [PERSON_NAME] V sagar [PERSON_NAME] [PERSO…" at bounding box center [170, 306] width 75 height 19
select select "28787"
click at [133, 297] on select "Select Stylist [PERSON_NAME] manager [PERSON_NAME] V sagar [PERSON_NAME] [PERSO…" at bounding box center [170, 306] width 75 height 19
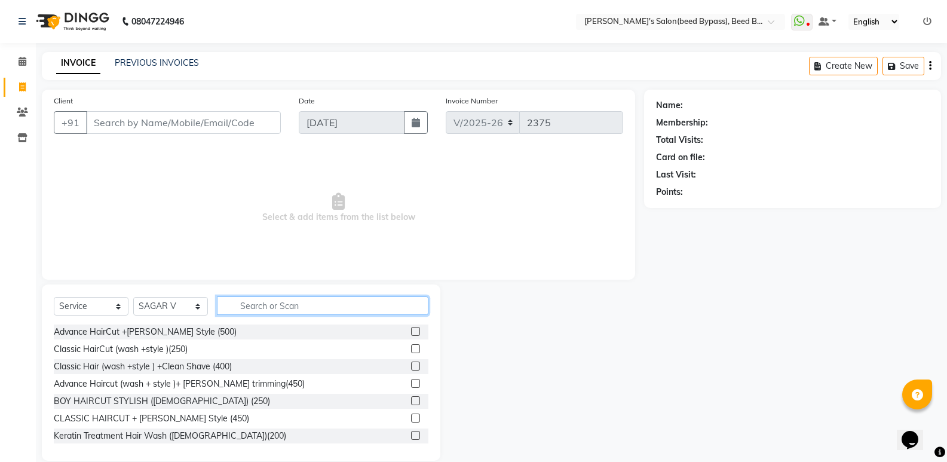
click at [284, 309] on input "text" at bounding box center [322, 305] width 211 height 19
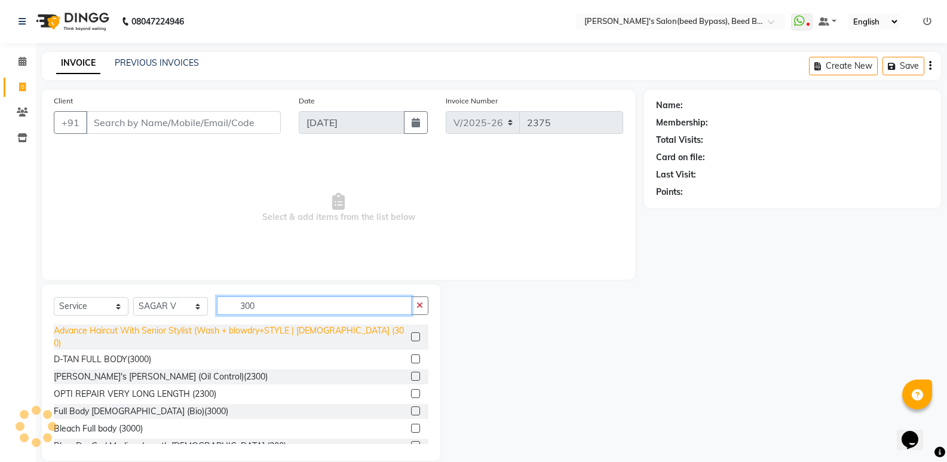
type input "300"
click at [321, 332] on div "Advance Haircut With Senior Stylist (Wash + blowdry+STYLE ) [DEMOGRAPHIC_DATA] …" at bounding box center [230, 336] width 352 height 25
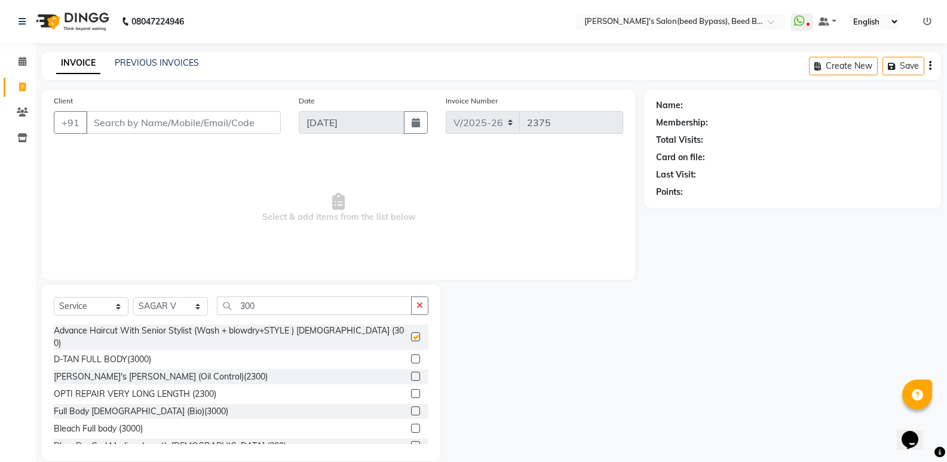
checkbox input "false"
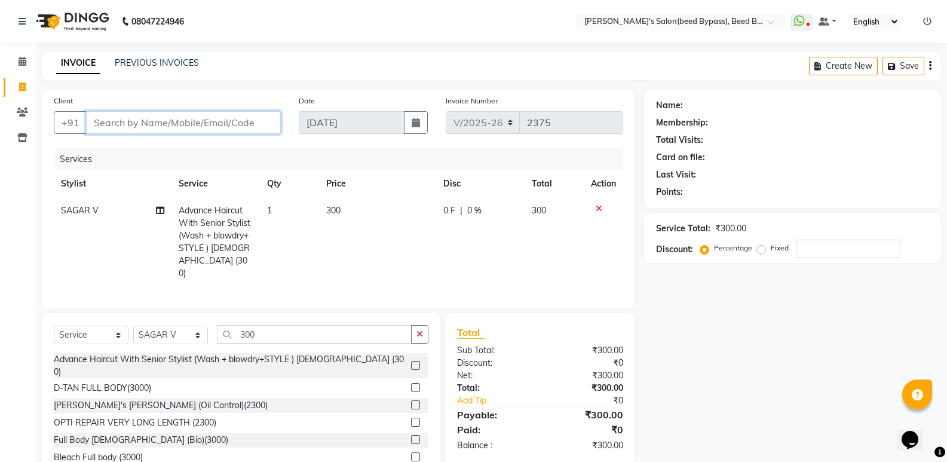
click at [167, 115] on input "Client" at bounding box center [183, 122] width 195 height 23
type input "7"
type input "0"
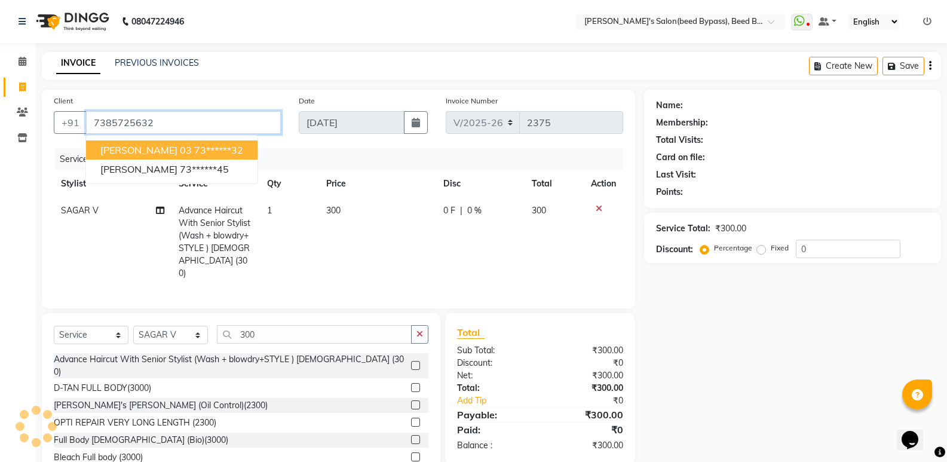
type input "7385725632"
select select "1: Object"
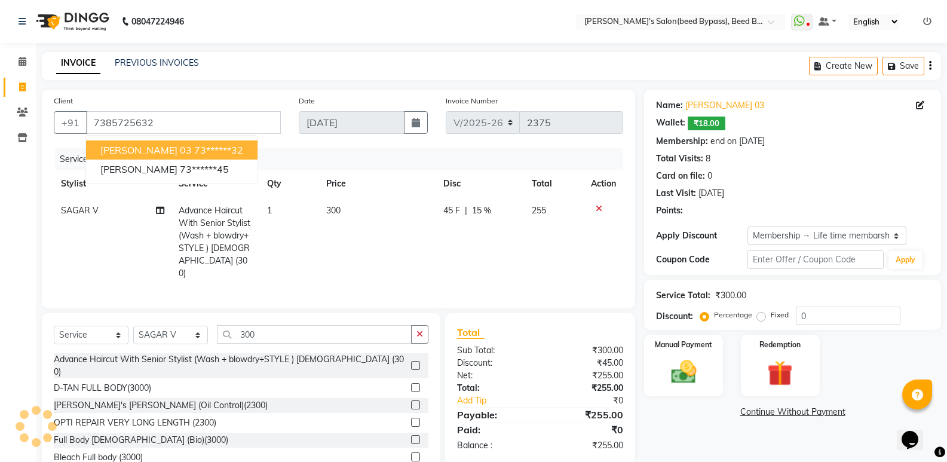
type input "15"
click at [225, 147] on ngb-highlight "73******32" at bounding box center [218, 150] width 49 height 12
type input "73******32"
type input "0"
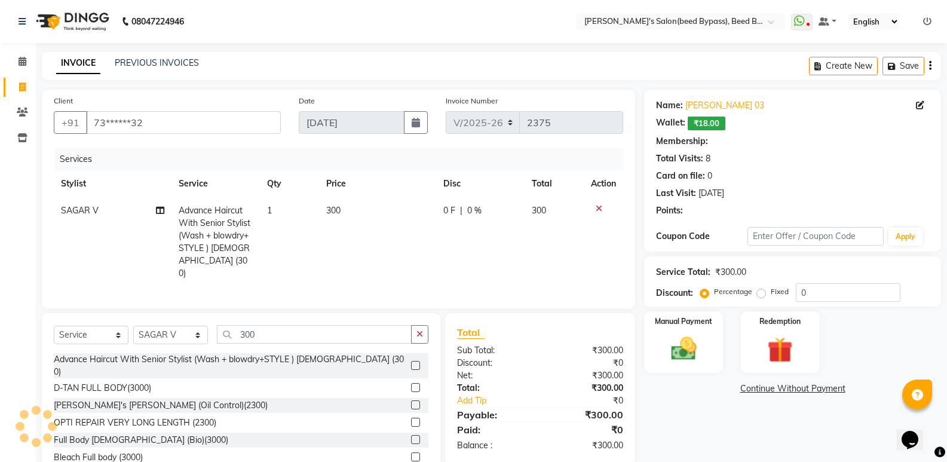
select select "1: Object"
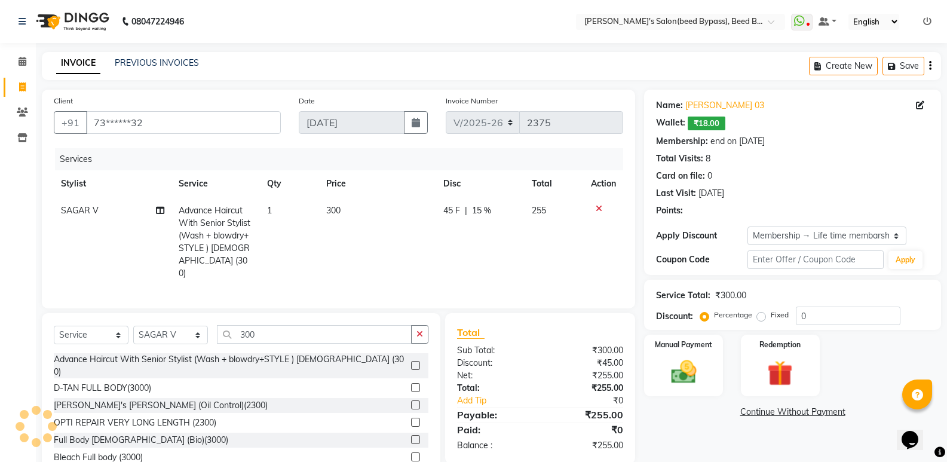
type input "15"
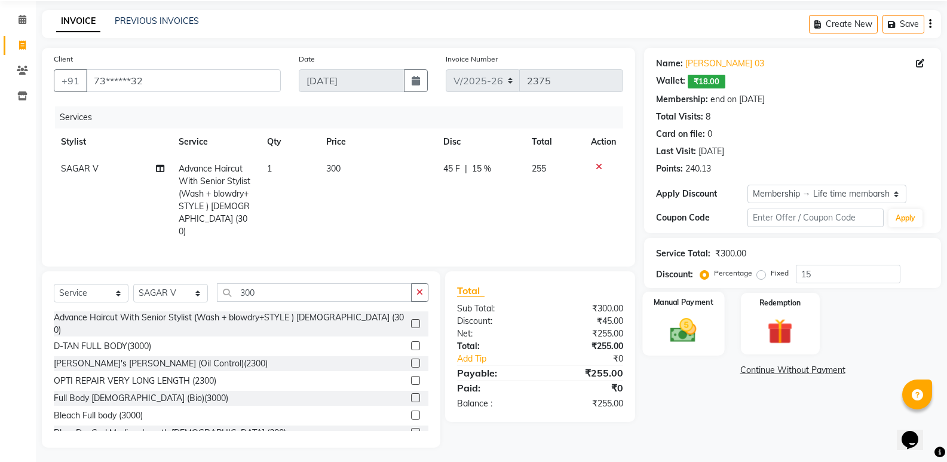
click at [686, 332] on img at bounding box center [683, 330] width 42 height 30
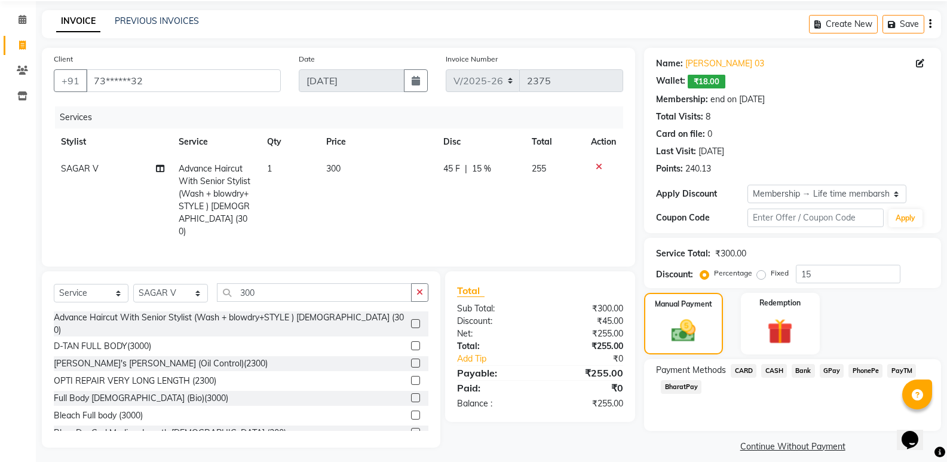
click at [770, 372] on span "CASH" at bounding box center [774, 371] width 26 height 14
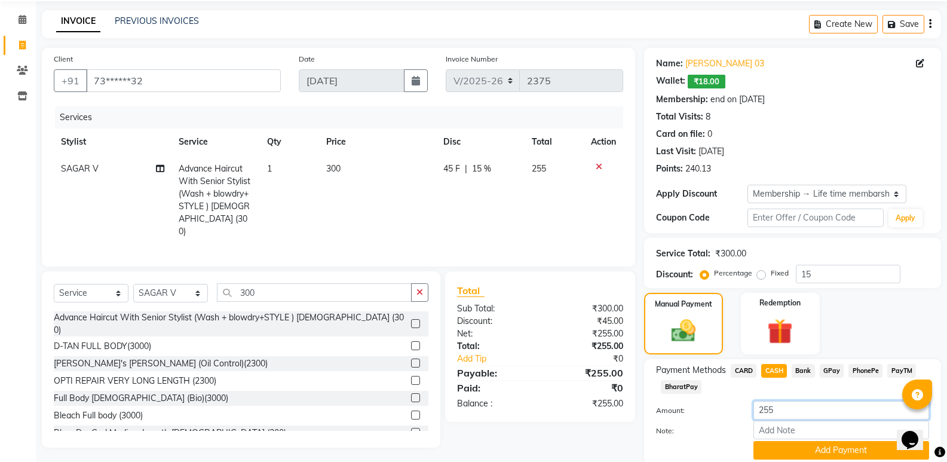
click at [783, 409] on input "255" at bounding box center [841, 410] width 176 height 19
type input "215"
click at [843, 450] on button "Add Payment" at bounding box center [841, 450] width 176 height 19
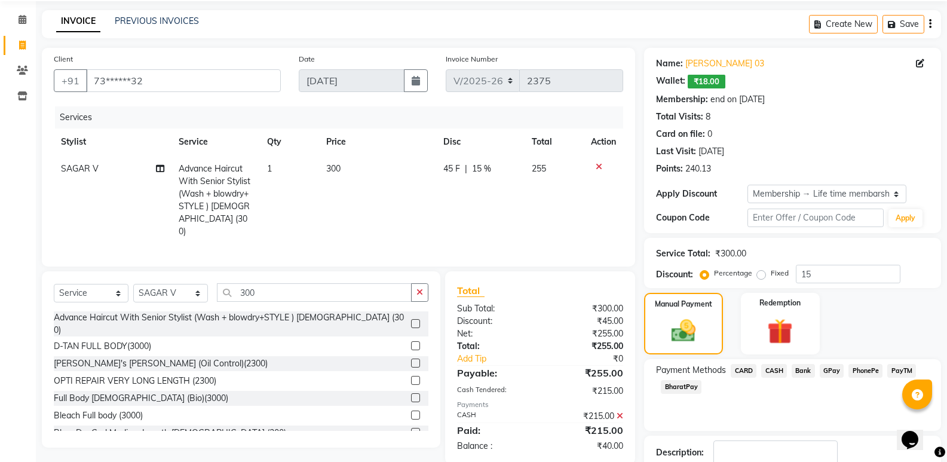
scroll to position [121, 0]
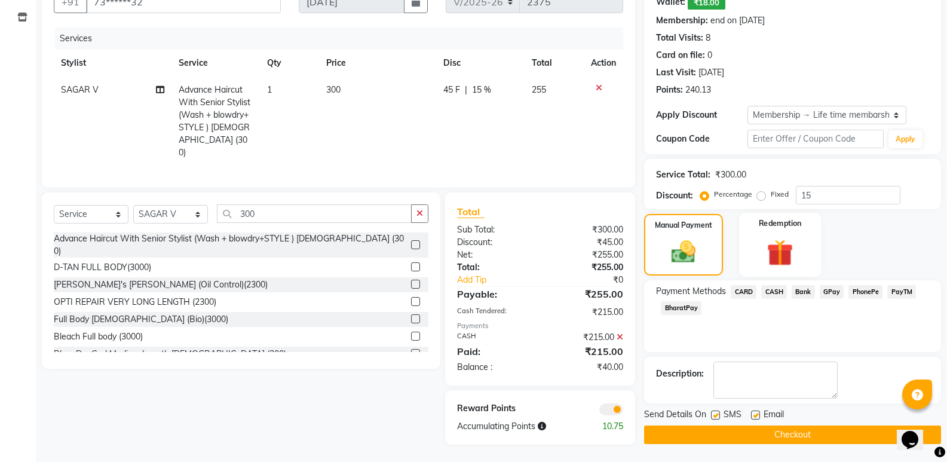
click at [782, 253] on img at bounding box center [780, 252] width 42 height 33
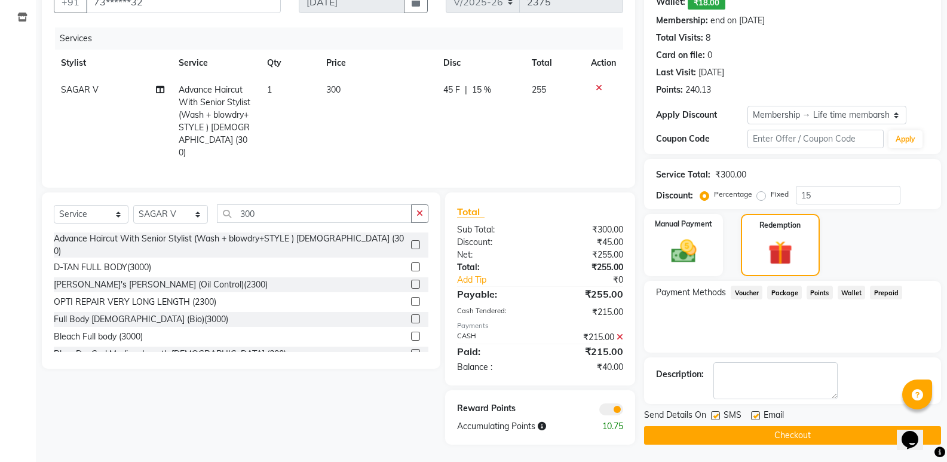
click at [818, 292] on span "Points" at bounding box center [819, 293] width 26 height 14
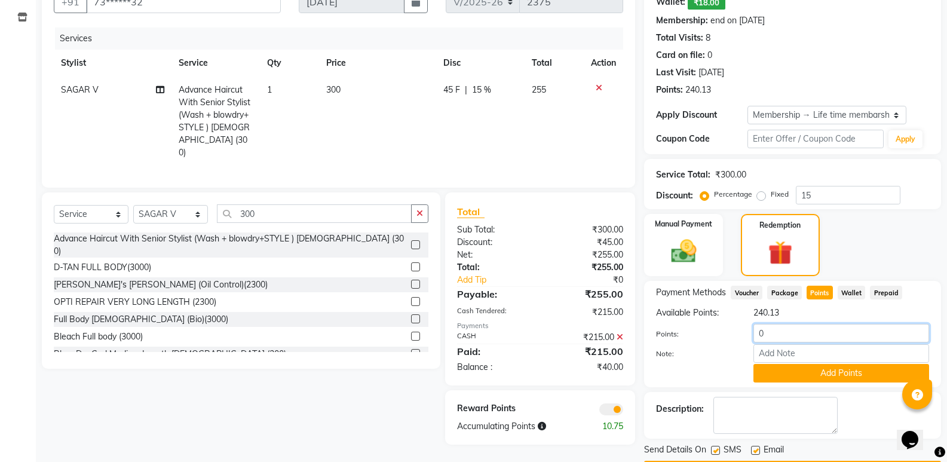
click at [783, 324] on input "0" at bounding box center [841, 333] width 176 height 19
type input "40"
click at [857, 373] on button "Add Points" at bounding box center [841, 373] width 176 height 19
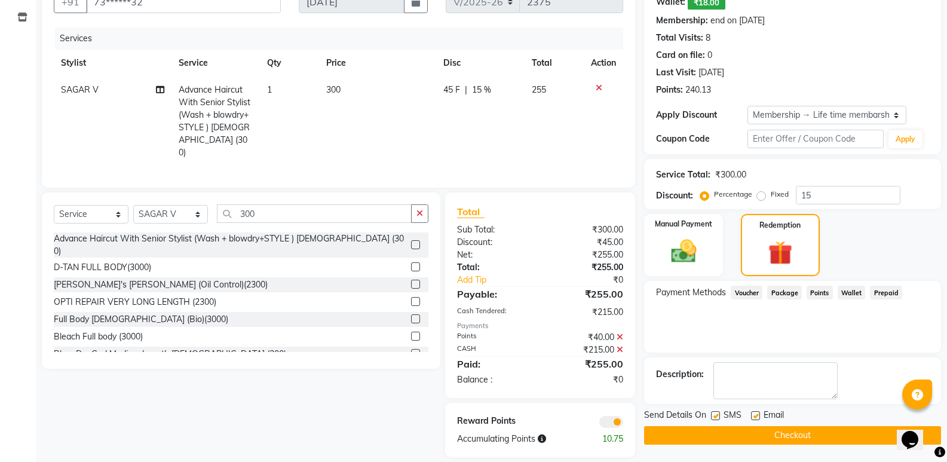
scroll to position [130, 0]
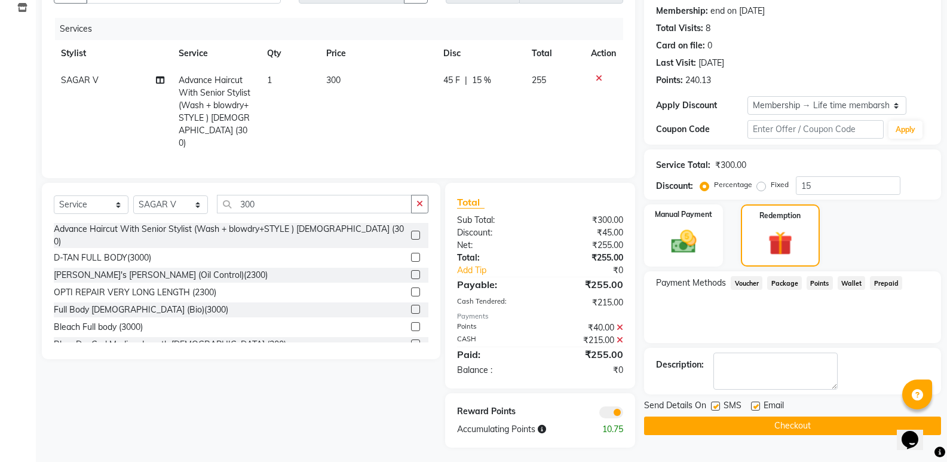
click at [759, 431] on button "Checkout" at bounding box center [792, 425] width 297 height 19
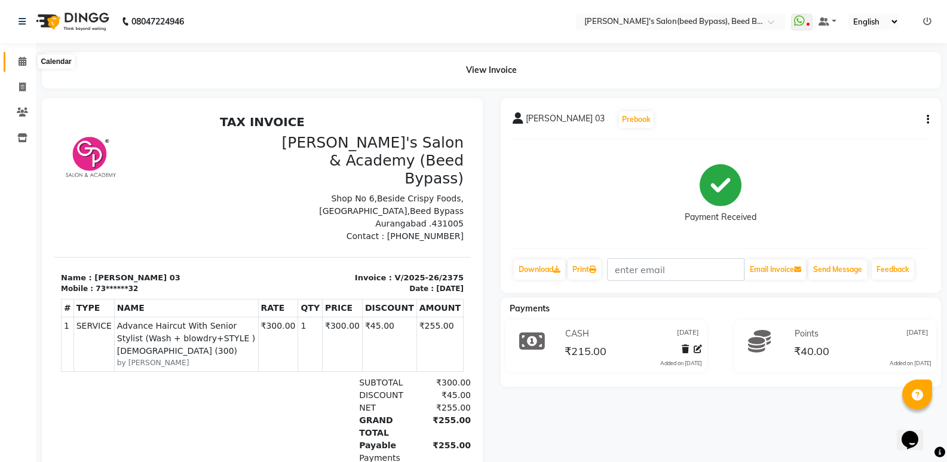
click at [26, 65] on icon at bounding box center [23, 61] width 8 height 9
